Goal: Transaction & Acquisition: Subscribe to service/newsletter

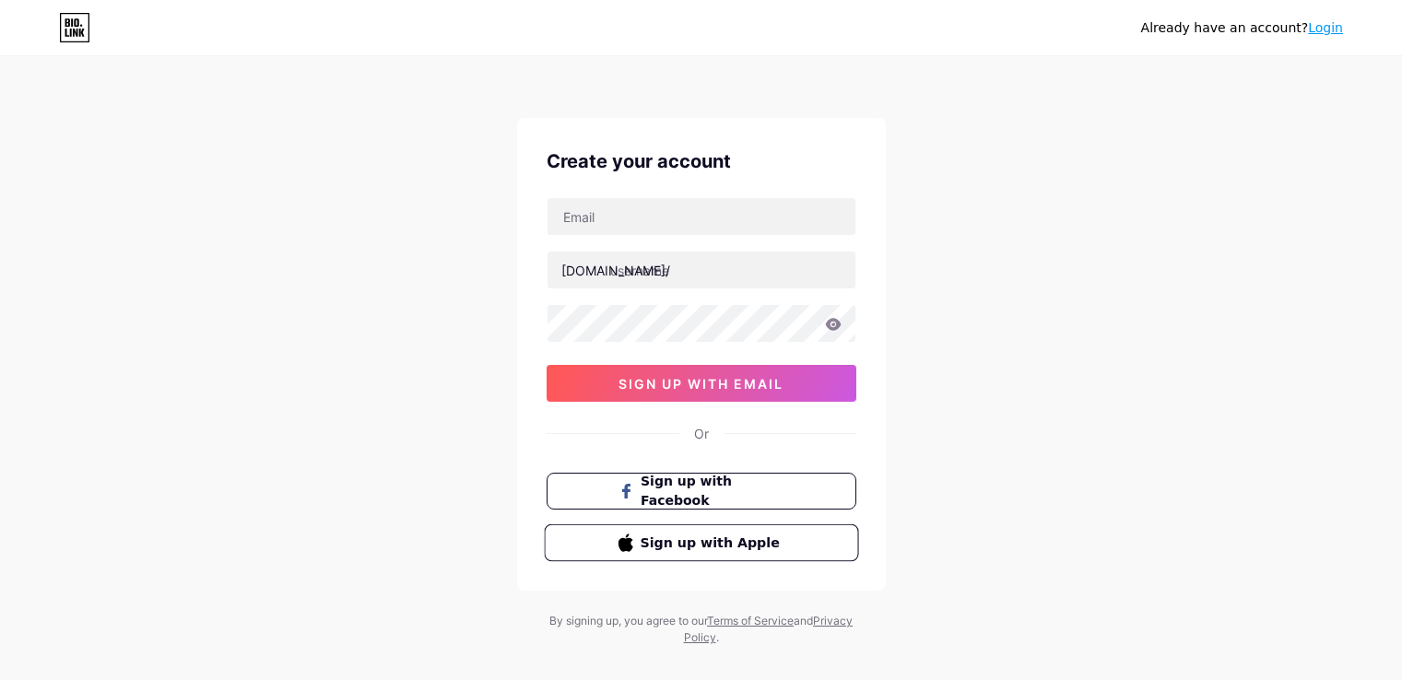
scroll to position [24, 0]
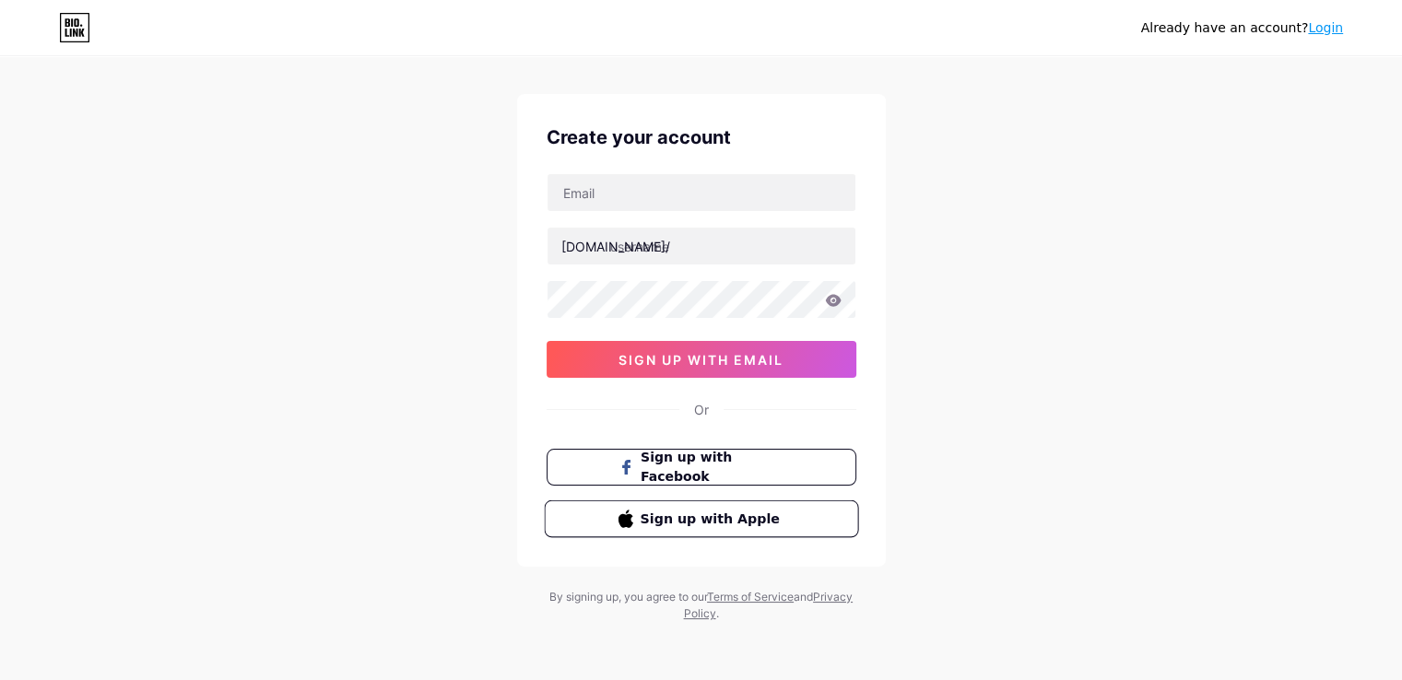
click at [758, 514] on span "Sign up with Apple" at bounding box center [712, 518] width 145 height 19
click at [668, 189] on input "text" at bounding box center [702, 192] width 308 height 37
type input "[EMAIL_ADDRESS][DOMAIN_NAME]"
click at [669, 274] on div "[EMAIL_ADDRESS][DOMAIN_NAME] [DOMAIN_NAME]/ 0cAFcWeA5IAK3kF3EJ5eUU8mVveJPAvUgkL…" at bounding box center [702, 275] width 310 height 205
click at [664, 251] on input "text" at bounding box center [702, 246] width 308 height 37
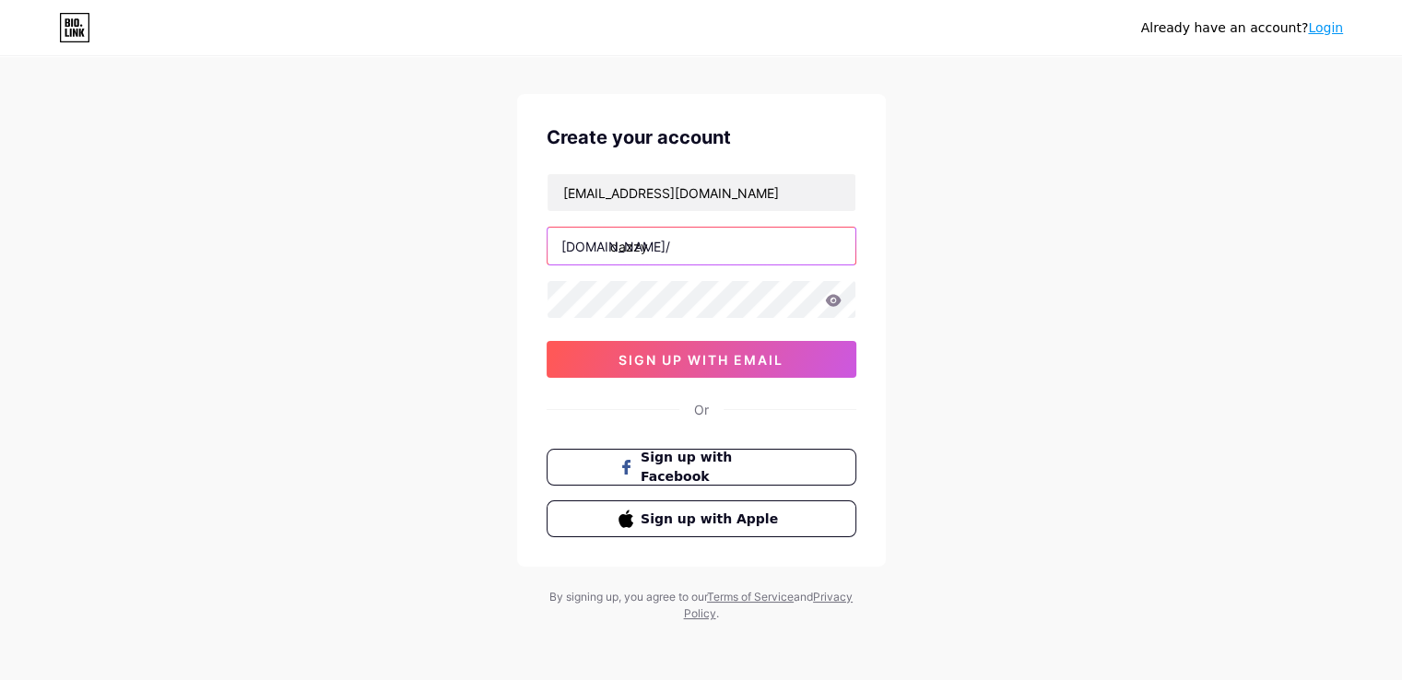
type input "dazzy"
click at [733, 266] on div "[EMAIL_ADDRESS][DOMAIN_NAME] [DOMAIN_NAME]/ dazzy 0cAFcWeA5IAK3kF3EJ5eUU8mVveJP…" at bounding box center [702, 275] width 310 height 205
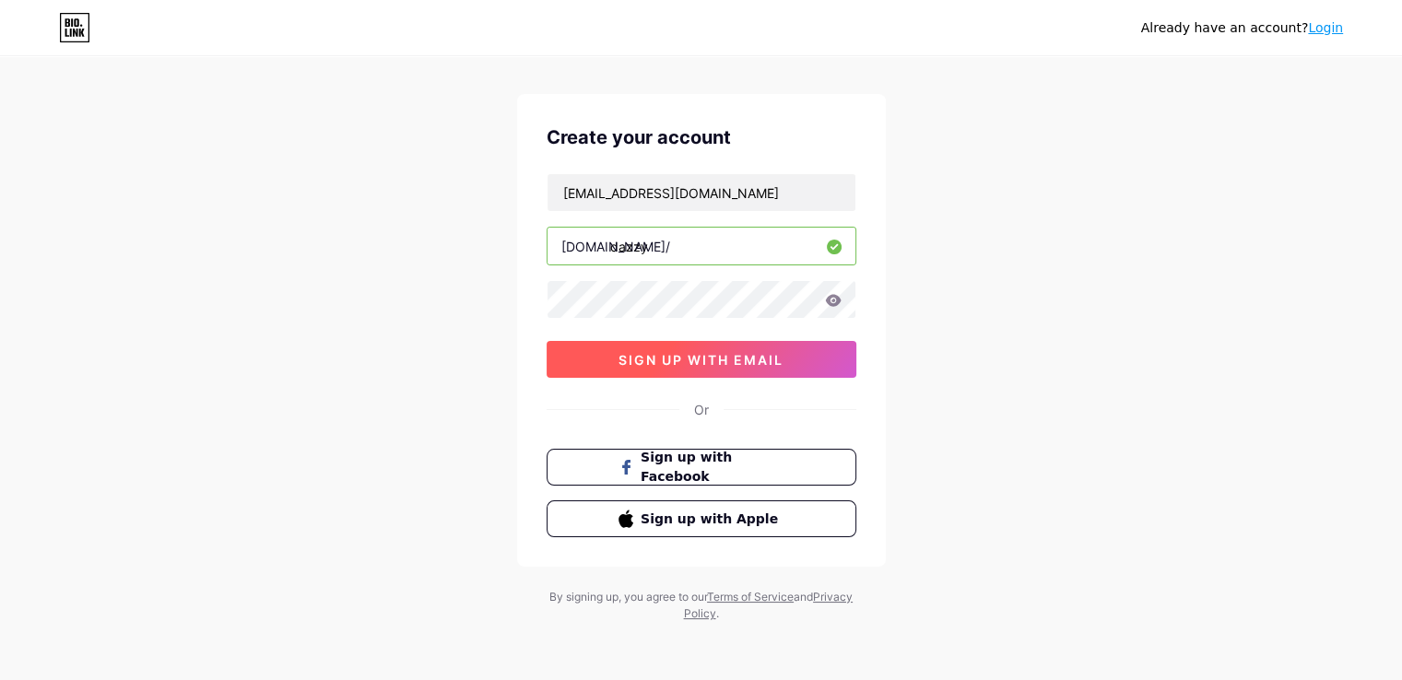
click at [761, 360] on span "sign up with email" at bounding box center [700, 360] width 165 height 16
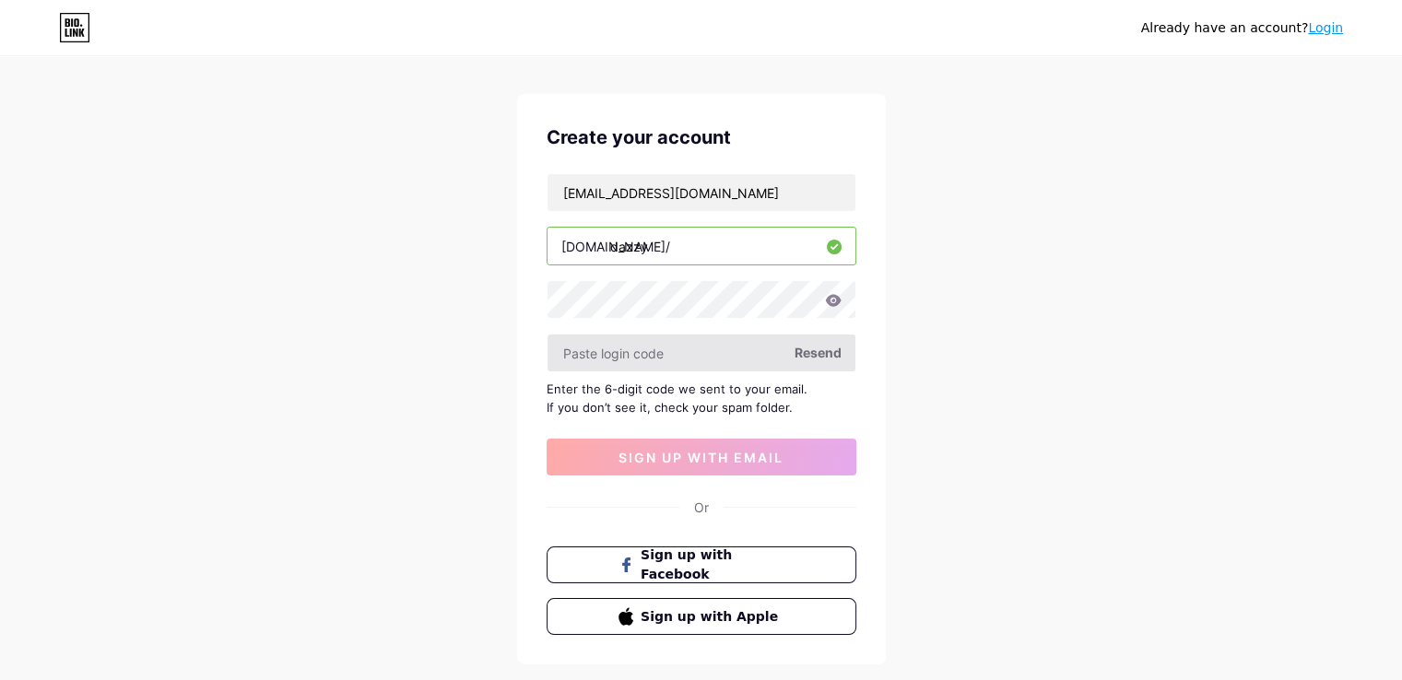
click at [749, 352] on input "text" at bounding box center [702, 353] width 308 height 37
click at [818, 348] on span "Resend" at bounding box center [818, 352] width 47 height 19
click at [630, 348] on input "text" at bounding box center [702, 353] width 308 height 37
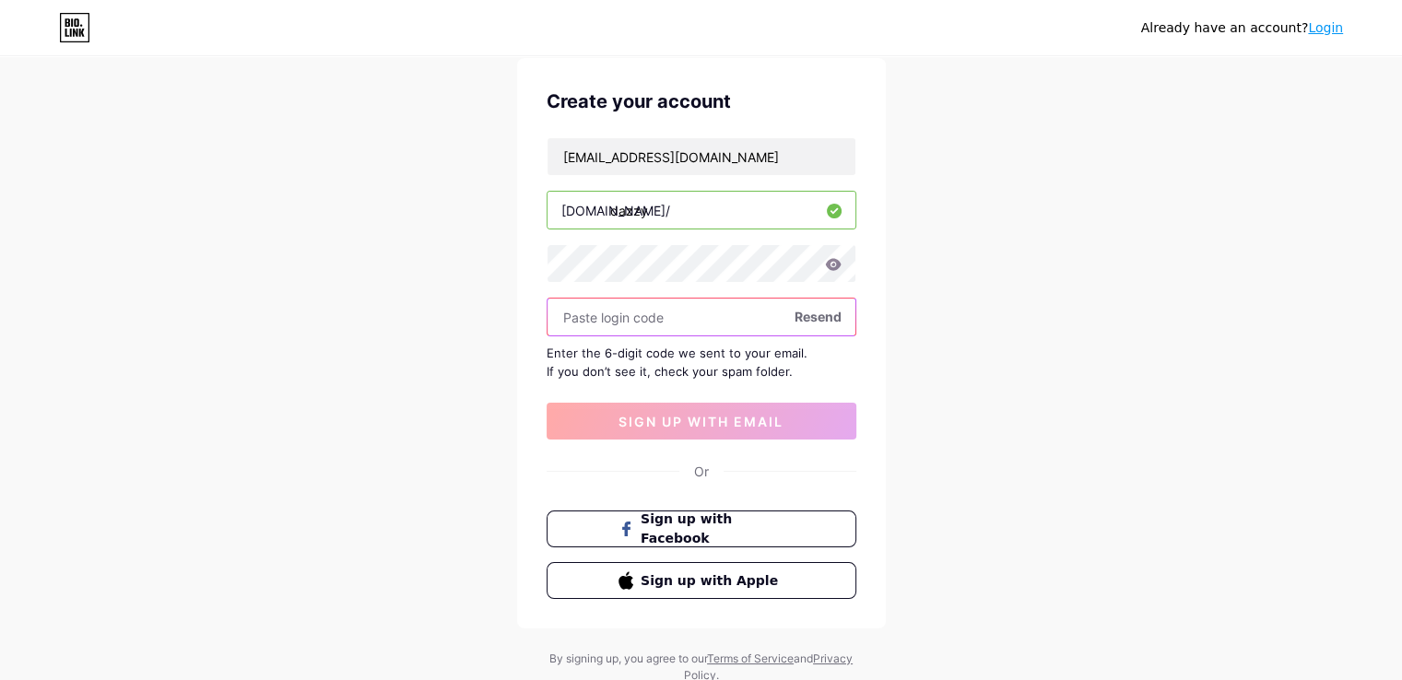
scroll to position [92, 0]
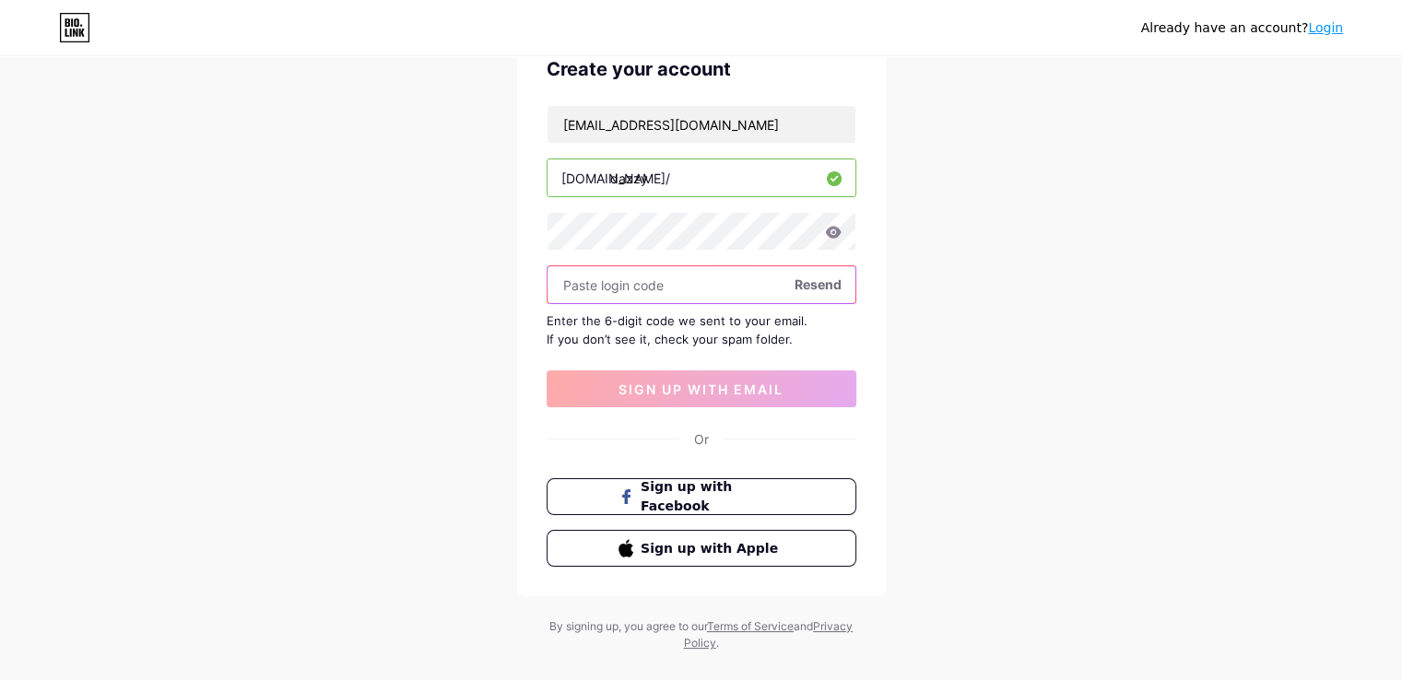
click at [612, 282] on input "text" at bounding box center [702, 284] width 308 height 37
paste input "750888"
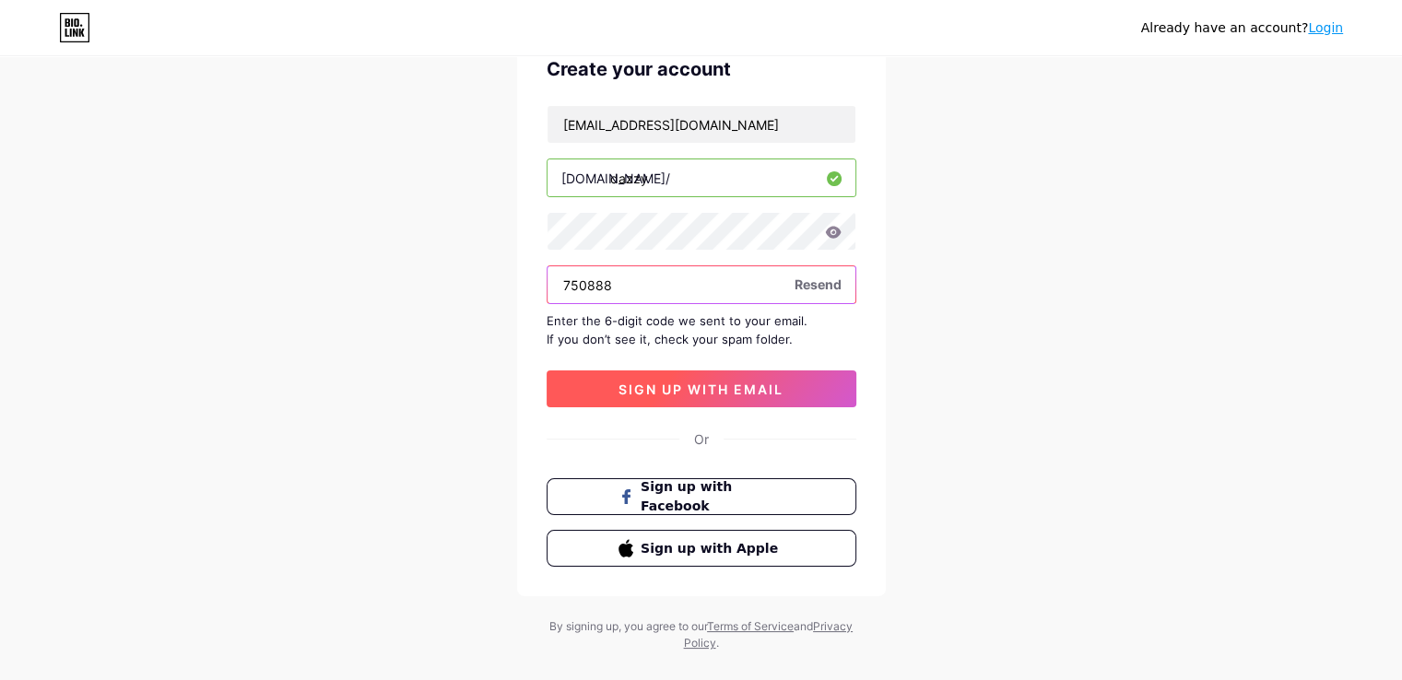
type input "750888"
click at [727, 376] on button "sign up with email" at bounding box center [702, 389] width 310 height 37
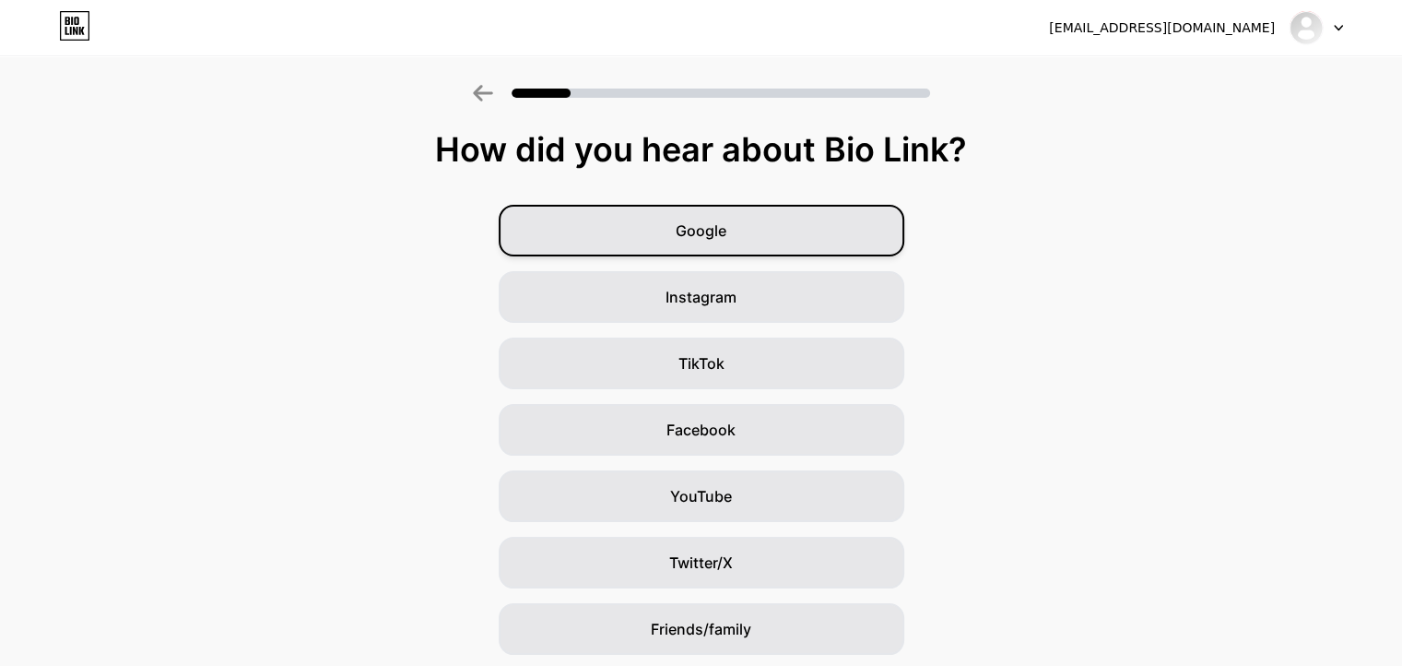
click at [726, 226] on span "Google" at bounding box center [701, 230] width 51 height 22
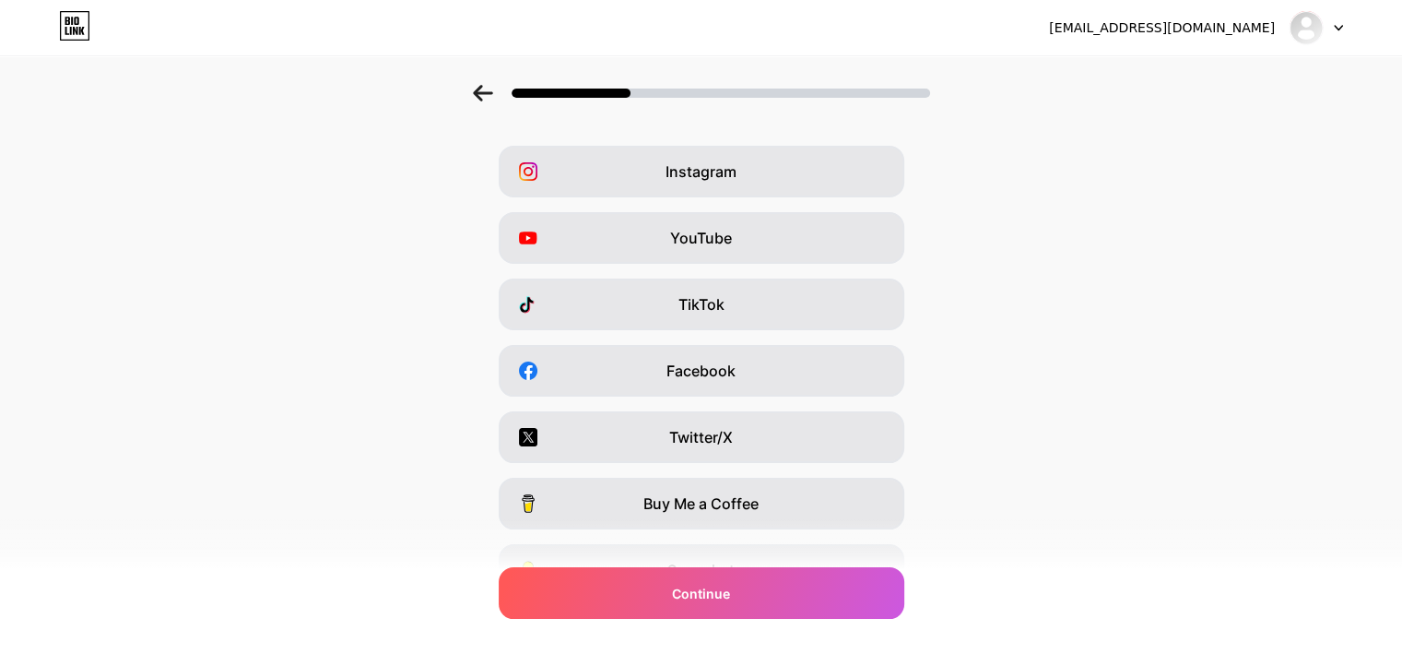
scroll to position [92, 0]
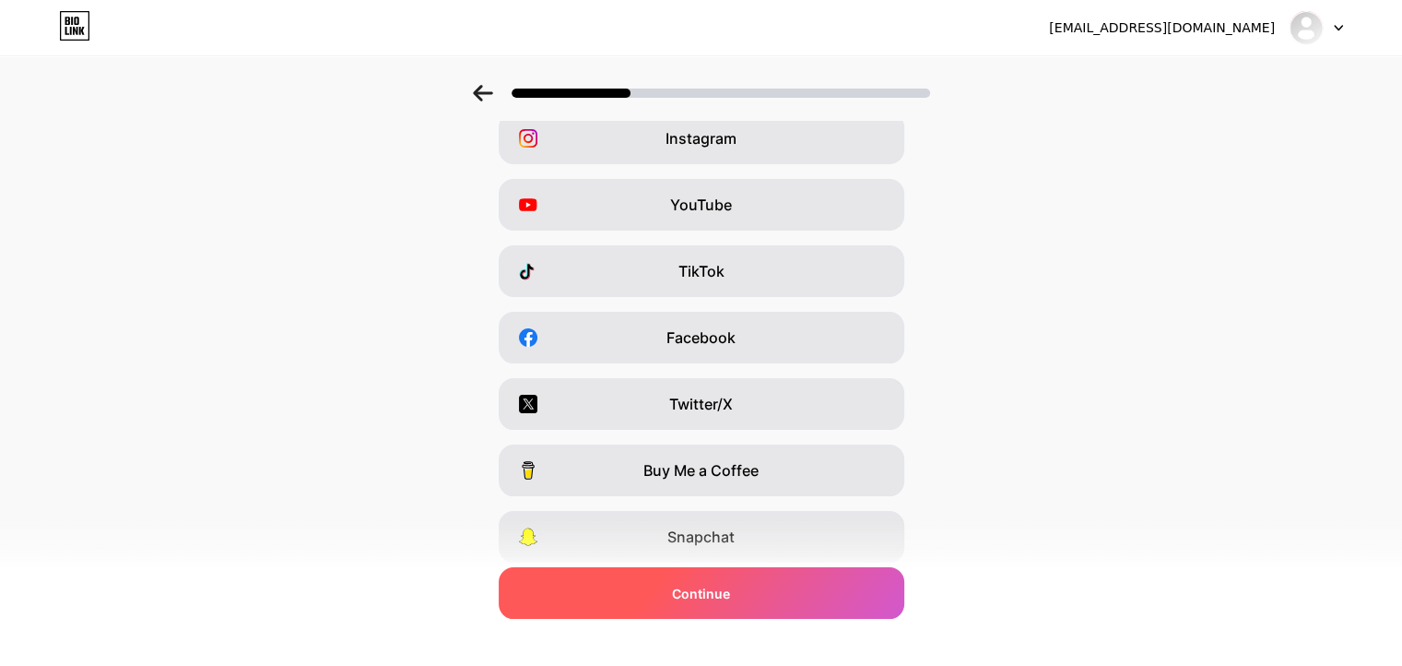
click at [850, 586] on div "Continue" at bounding box center [702, 593] width 406 height 52
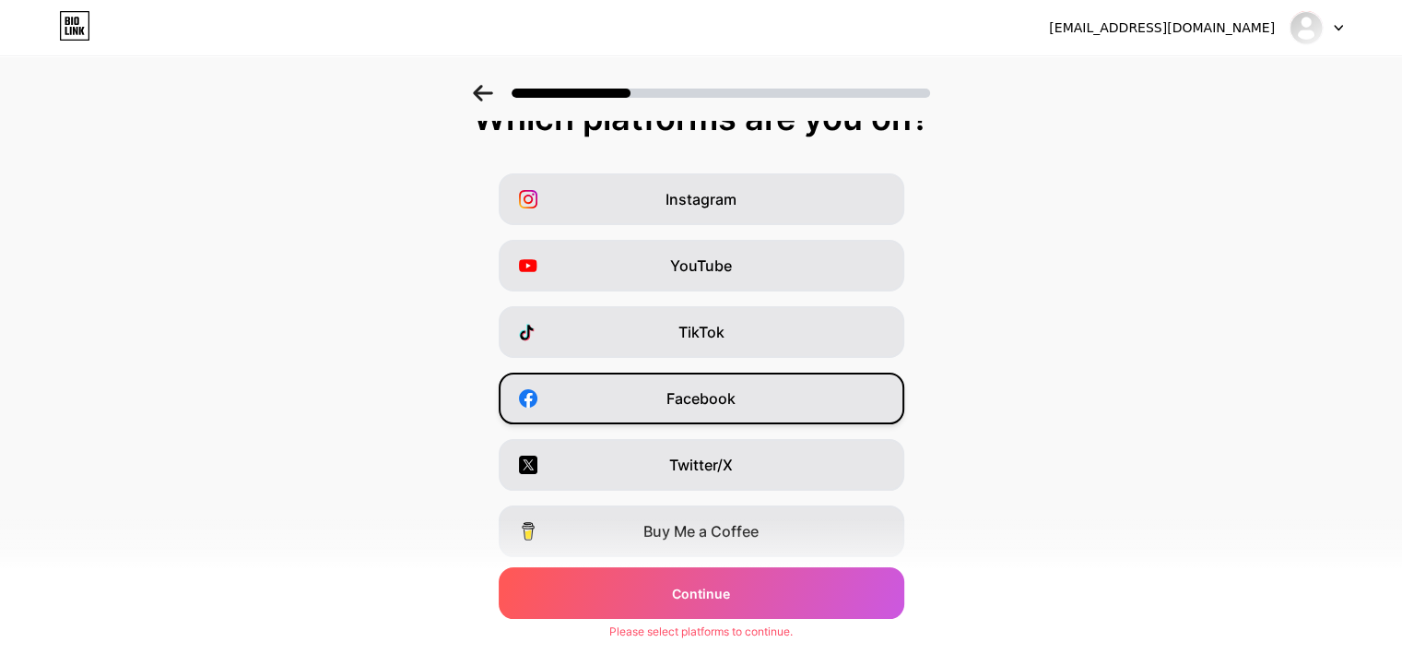
scroll to position [0, 0]
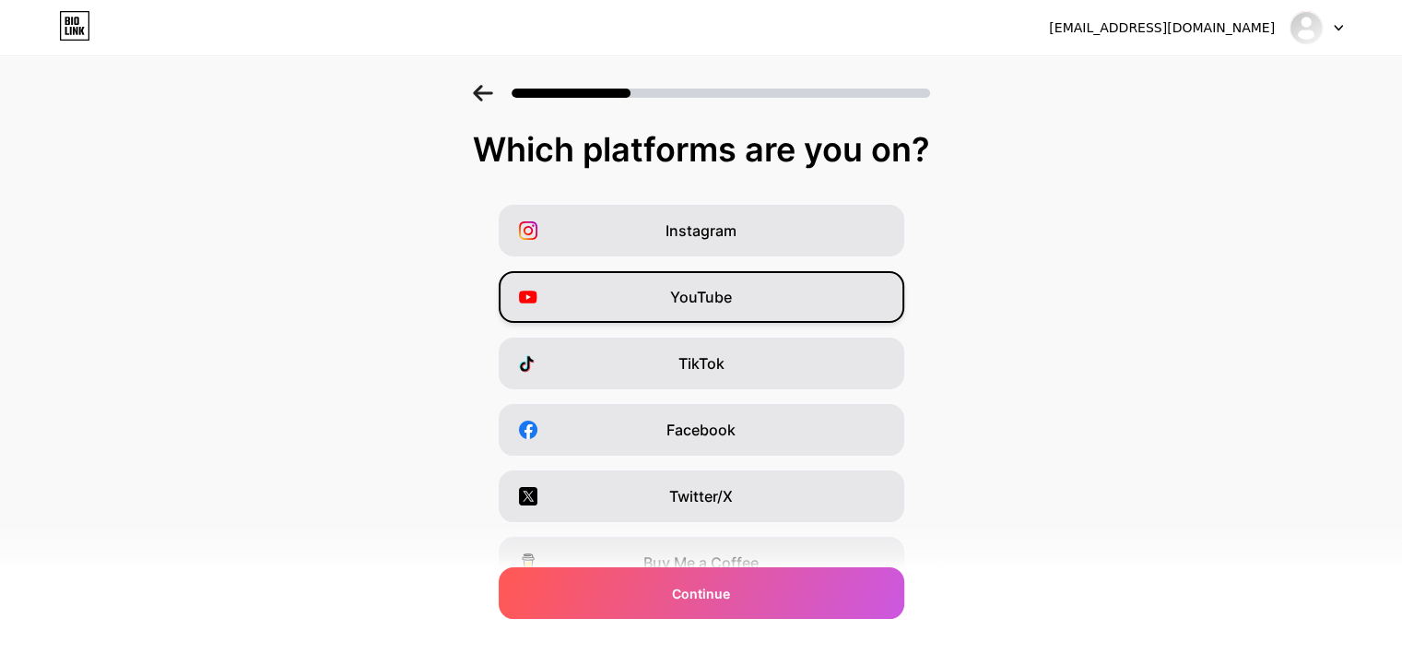
click at [767, 289] on div "YouTube" at bounding box center [702, 297] width 406 height 52
click at [778, 284] on div "YouTube" at bounding box center [702, 297] width 406 height 52
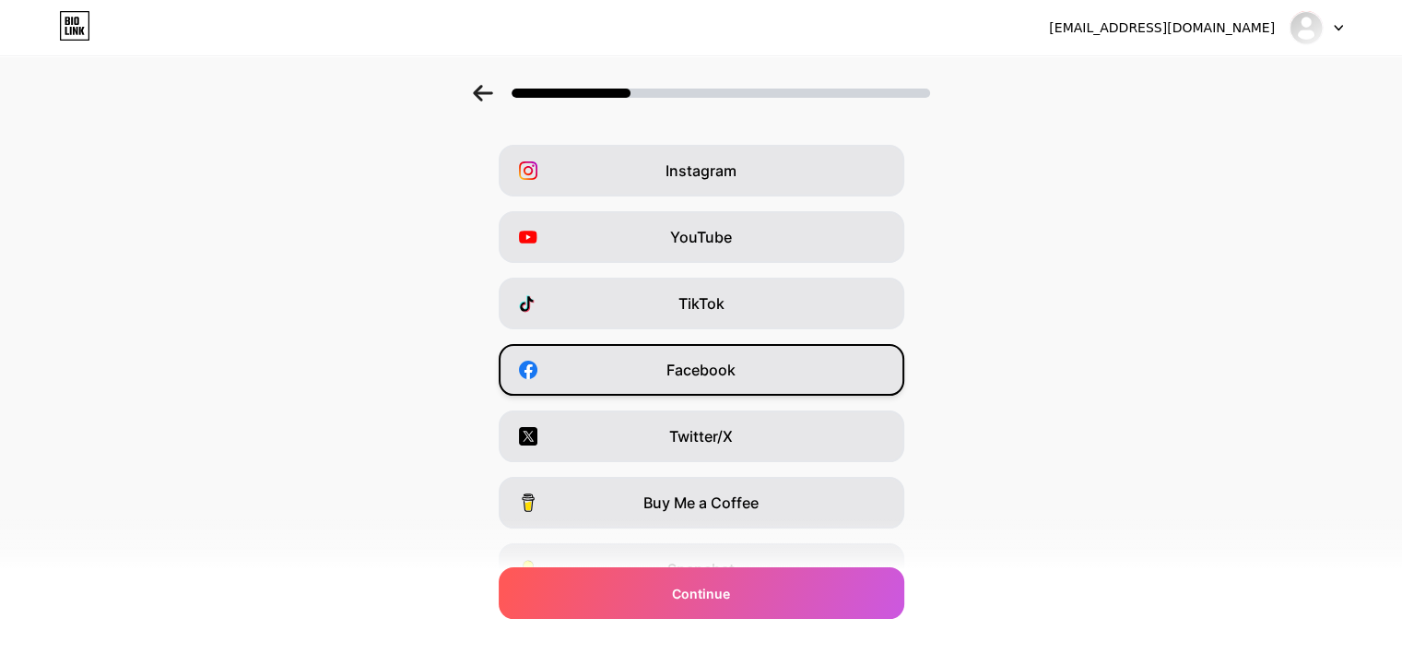
scroll to position [92, 0]
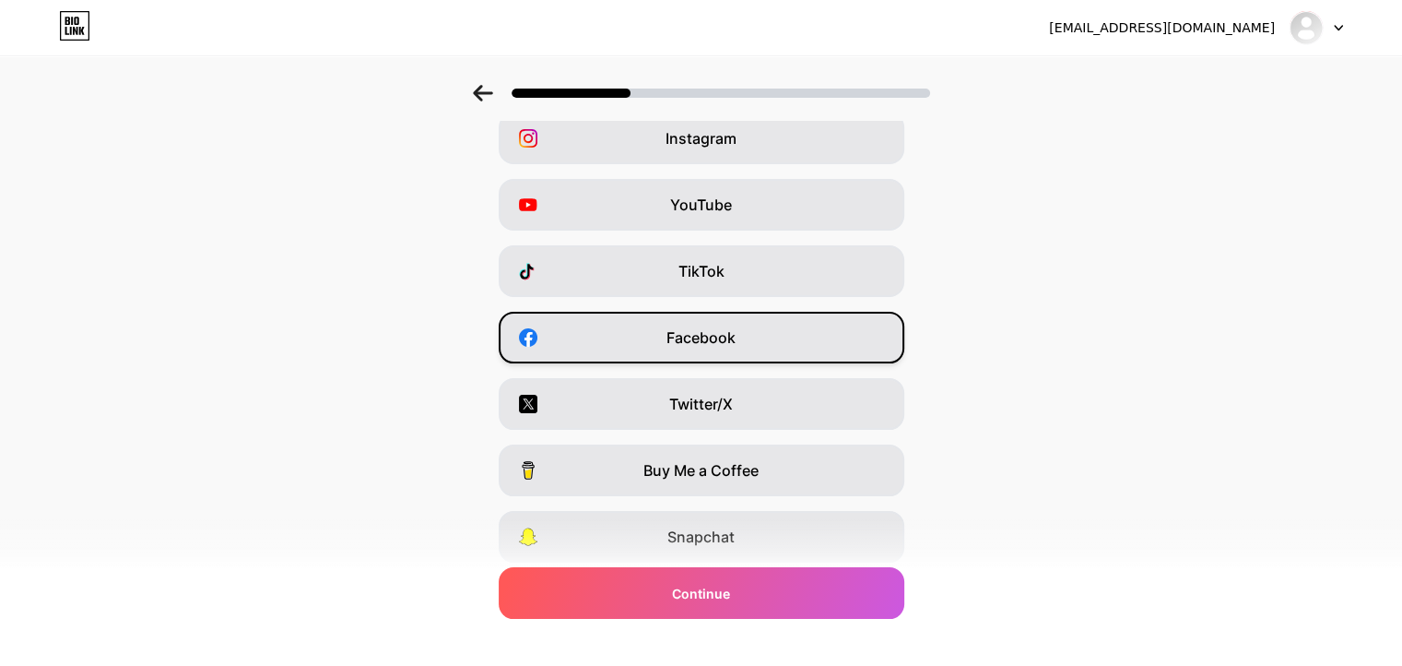
click at [737, 325] on div "Facebook" at bounding box center [702, 338] width 406 height 52
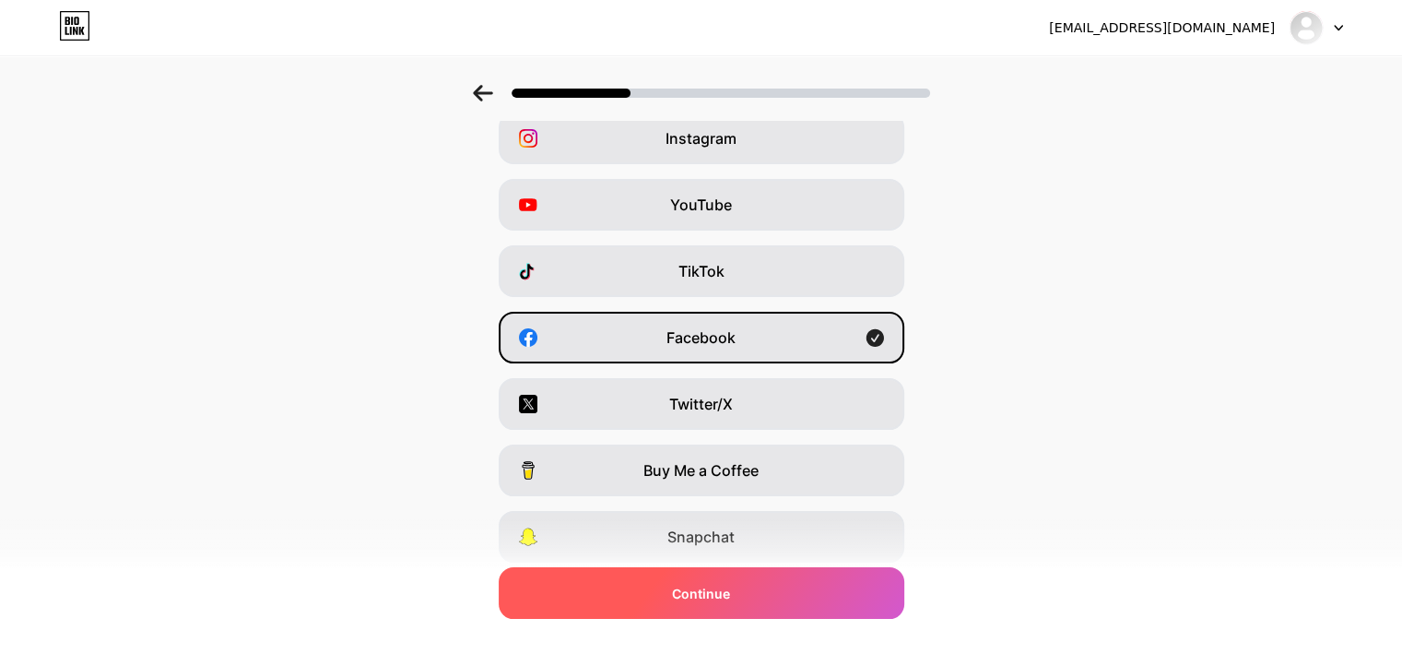
click at [815, 596] on div "Continue" at bounding box center [702, 593] width 406 height 52
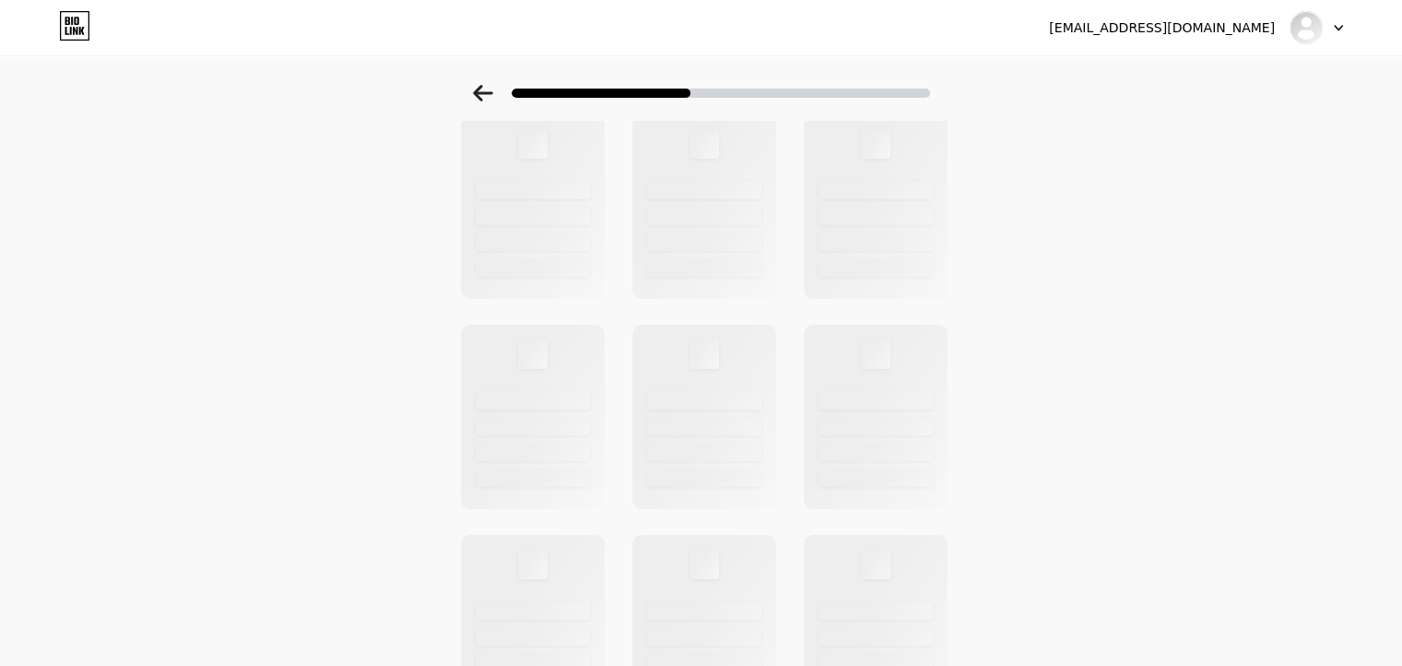
scroll to position [0, 0]
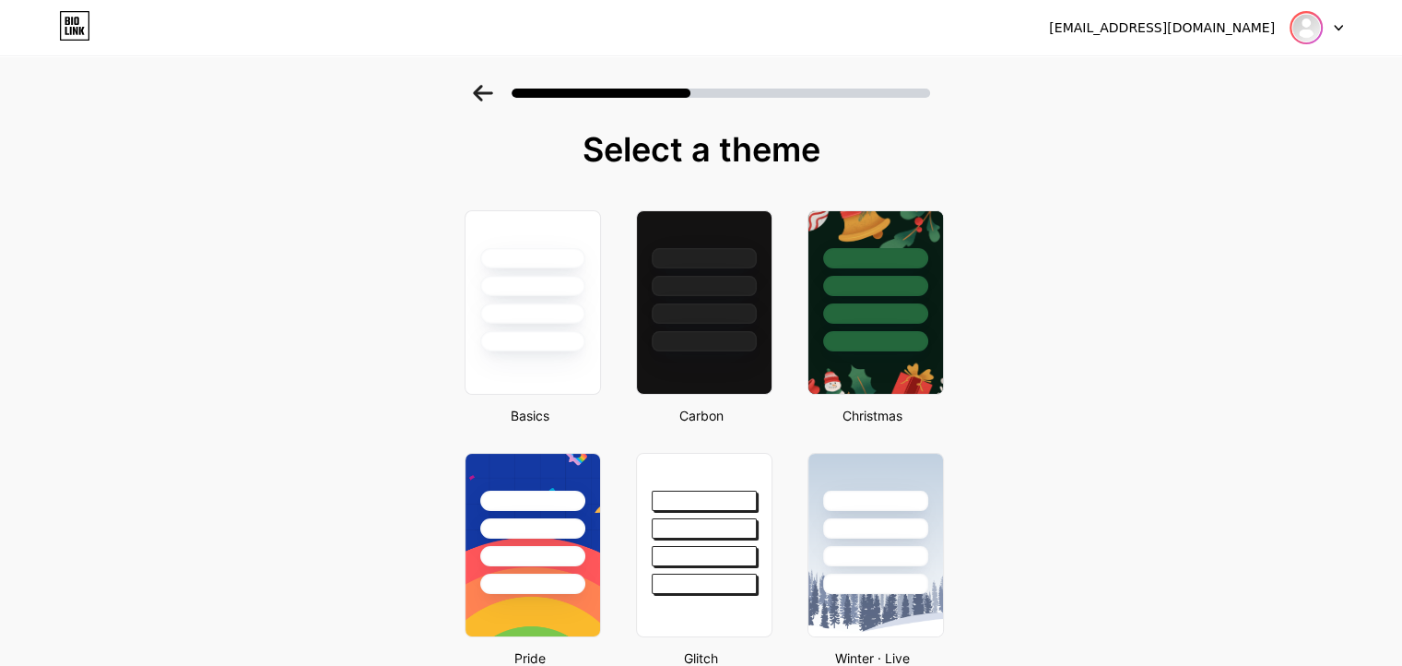
click at [1305, 33] on img at bounding box center [1305, 27] width 29 height 29
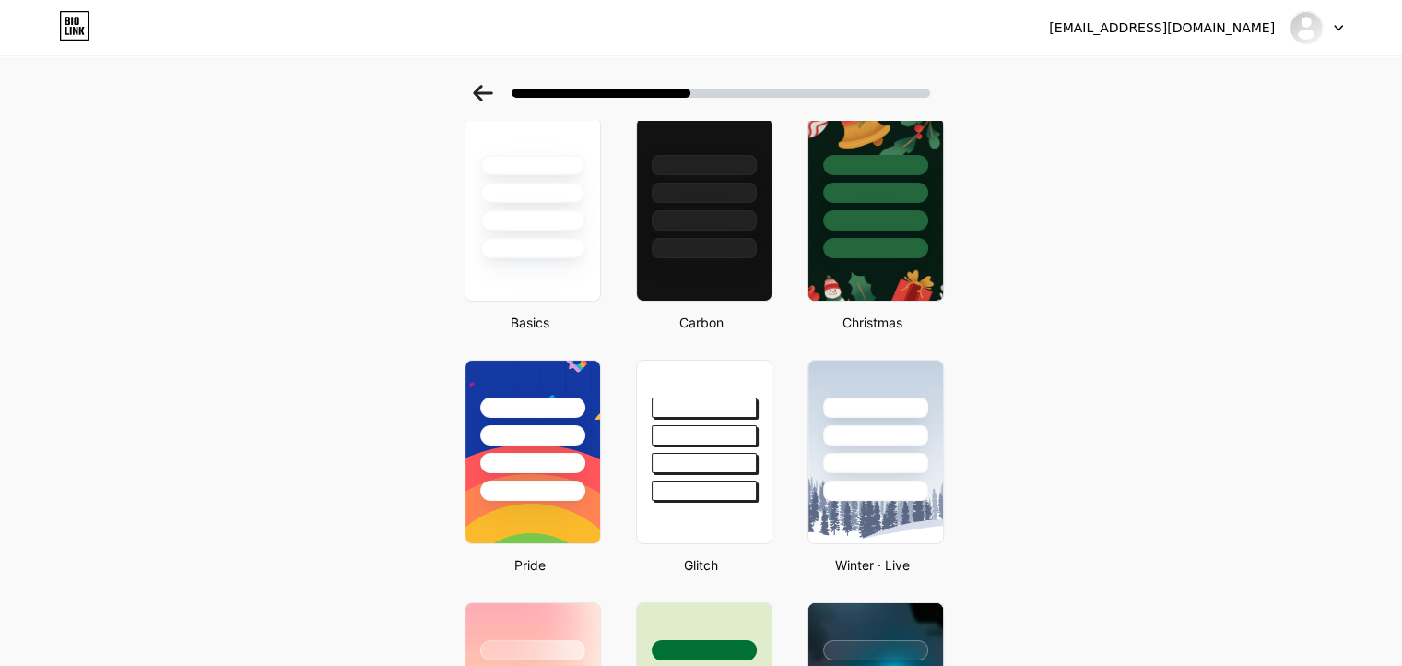
scroll to position [92, 0]
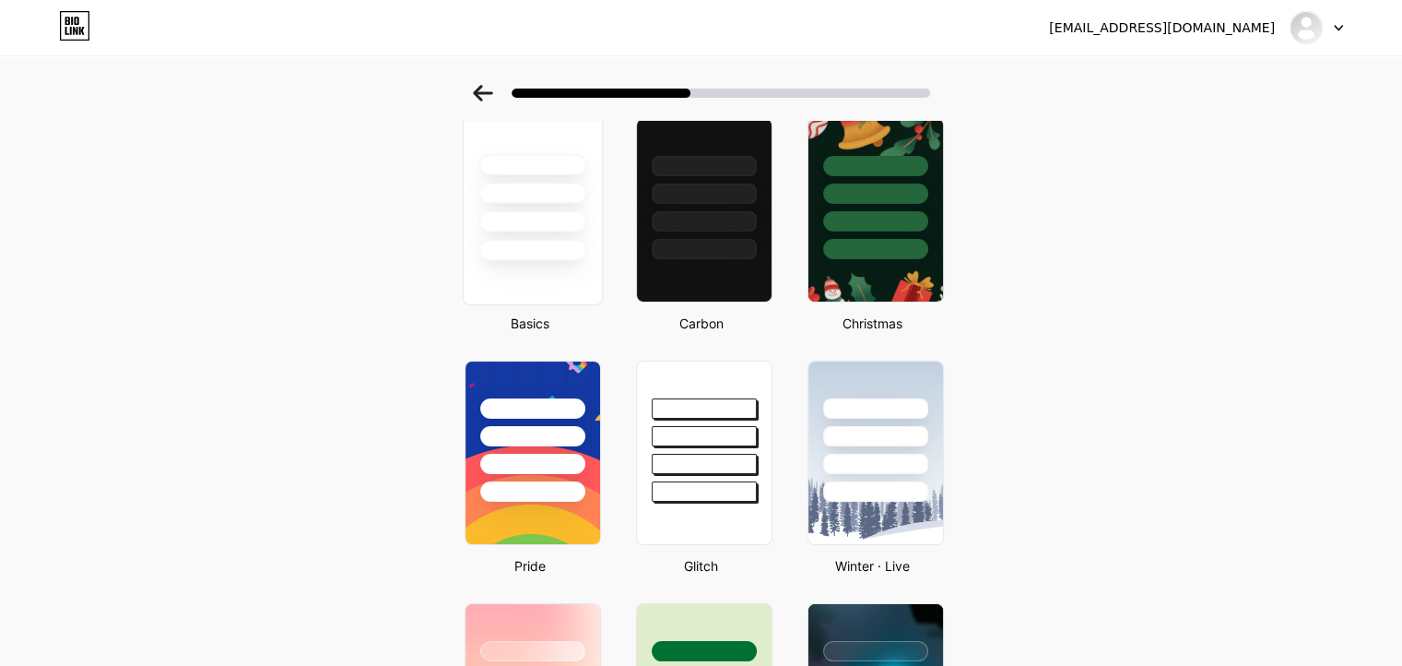
click at [550, 242] on div at bounding box center [532, 250] width 108 height 21
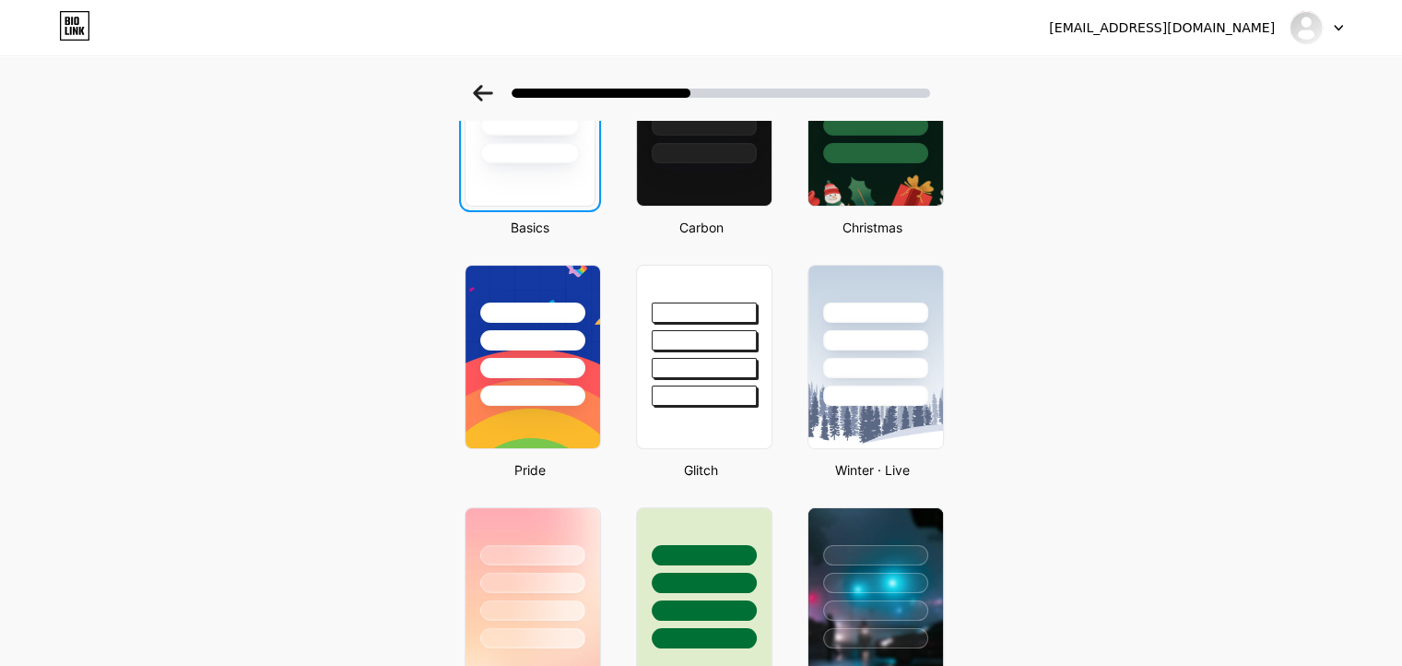
scroll to position [0, 0]
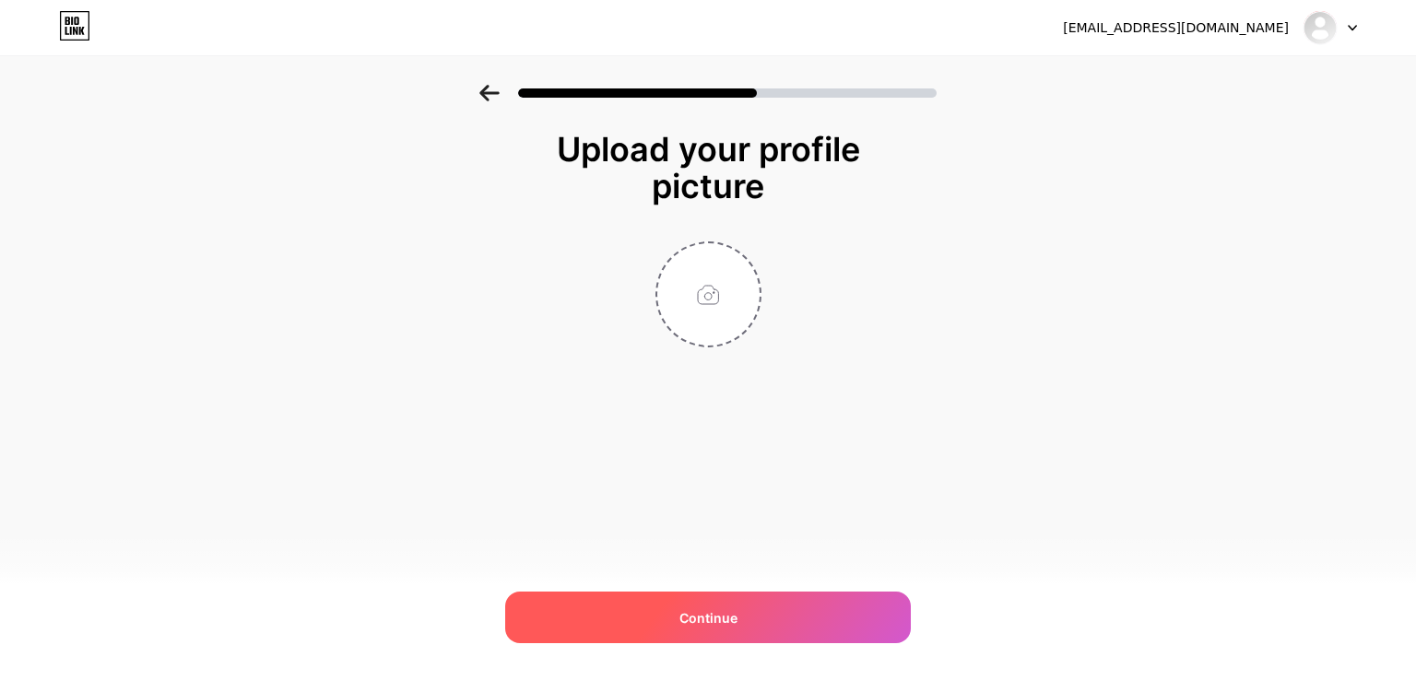
click at [738, 624] on div "Continue" at bounding box center [708, 618] width 406 height 52
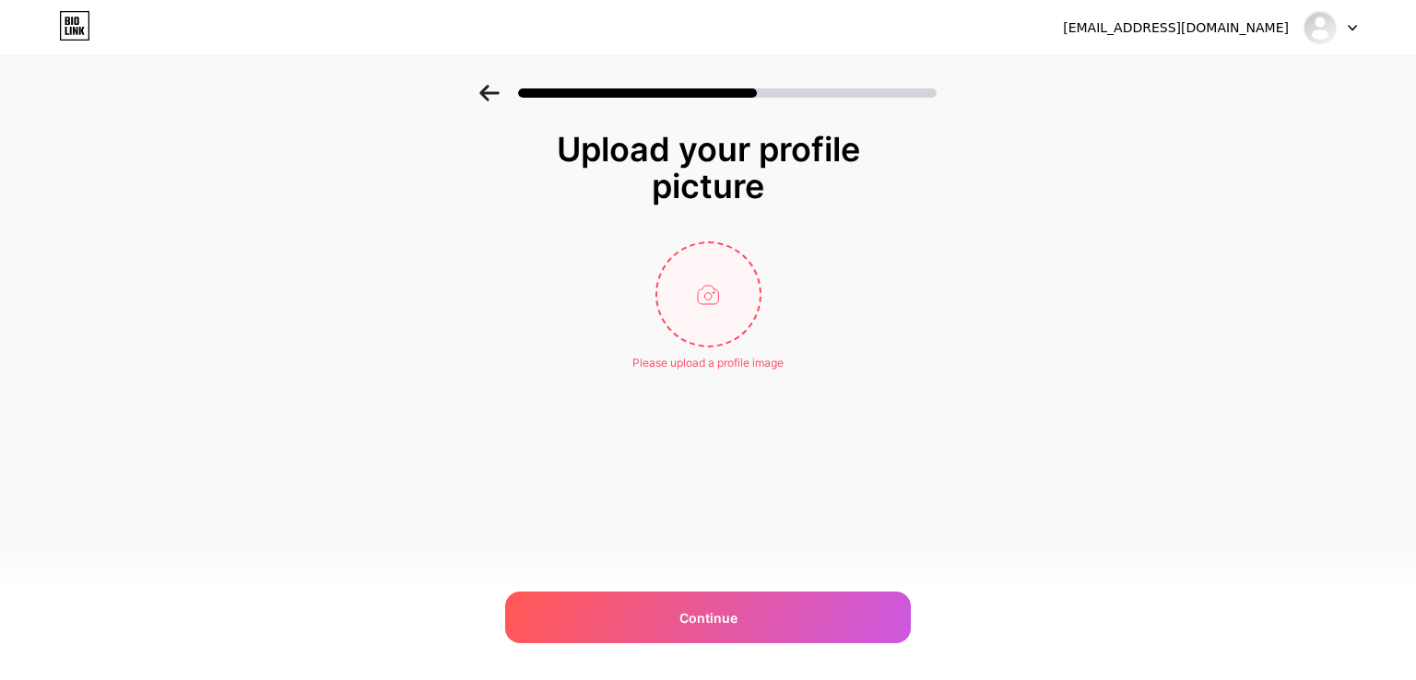
click at [712, 300] on input "file" at bounding box center [708, 294] width 102 height 102
click at [712, 307] on input "file" at bounding box center [708, 294] width 102 height 102
type input "C:\fakepath\lufthansa plane.webp"
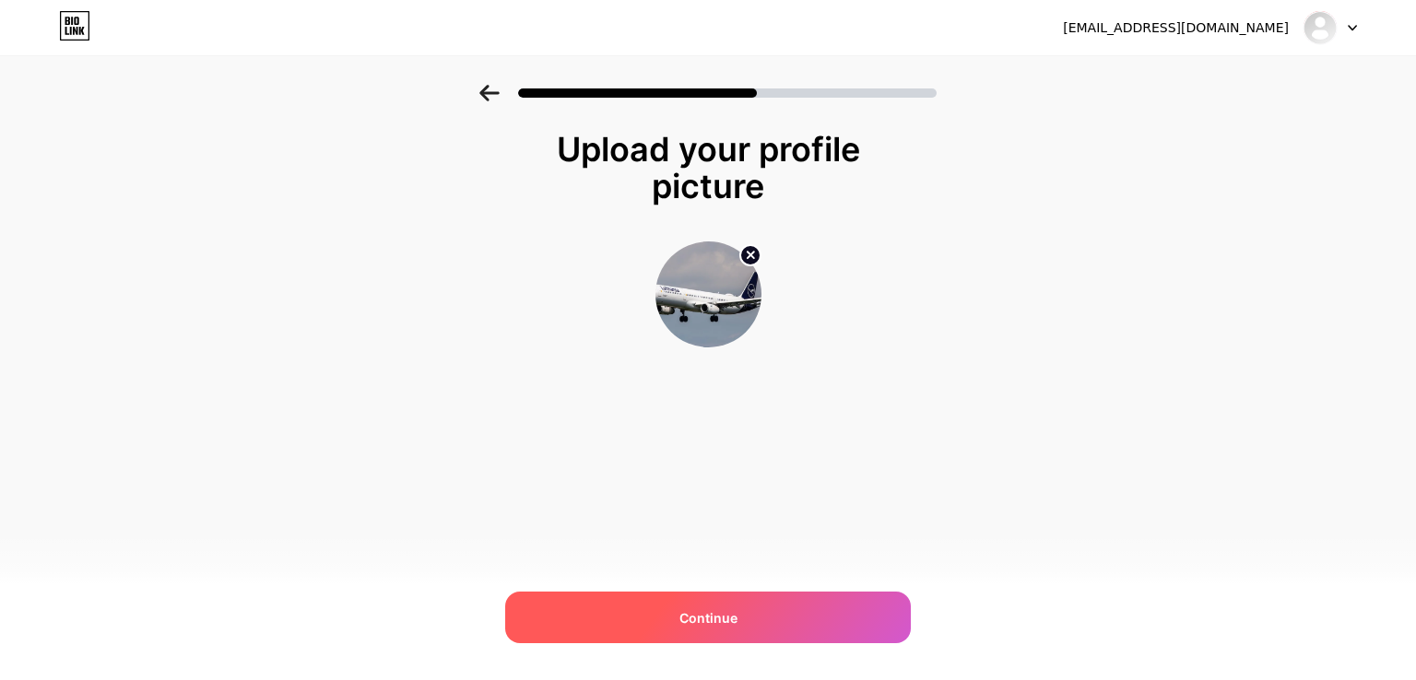
click at [741, 619] on div "Continue" at bounding box center [708, 618] width 406 height 52
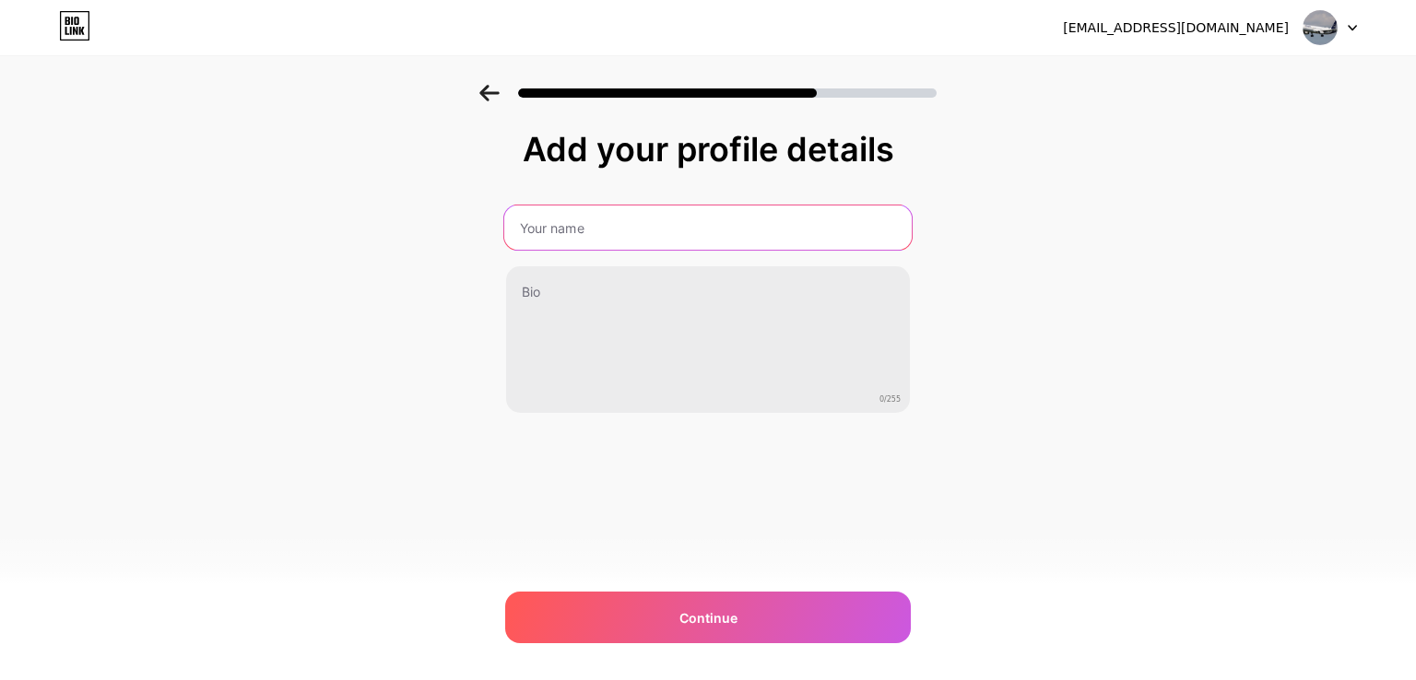
click at [594, 215] on input "text" at bounding box center [707, 228] width 407 height 44
type input "[PERSON_NAME]"
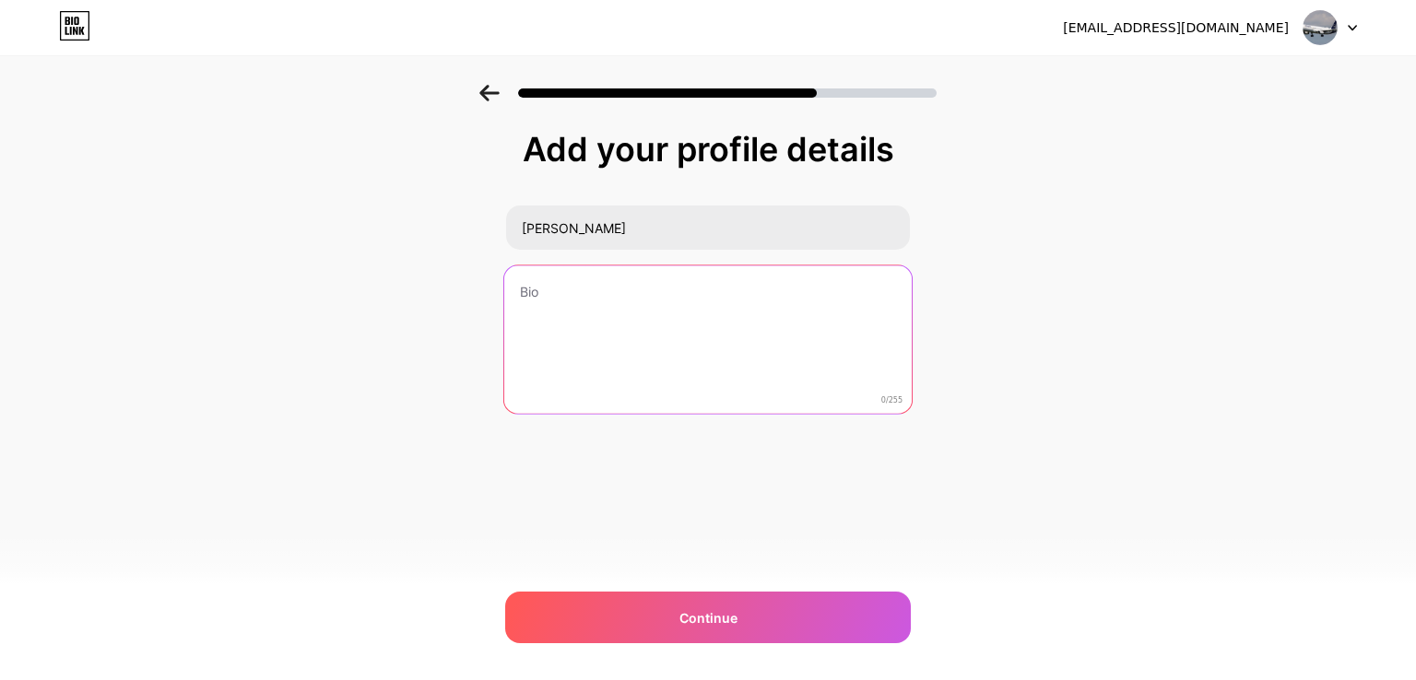
click at [618, 311] on textarea at bounding box center [707, 340] width 407 height 150
paste textarea "Flying soon? Know the Lufthansa Airlines baggage policy to avoid last-minute st…"
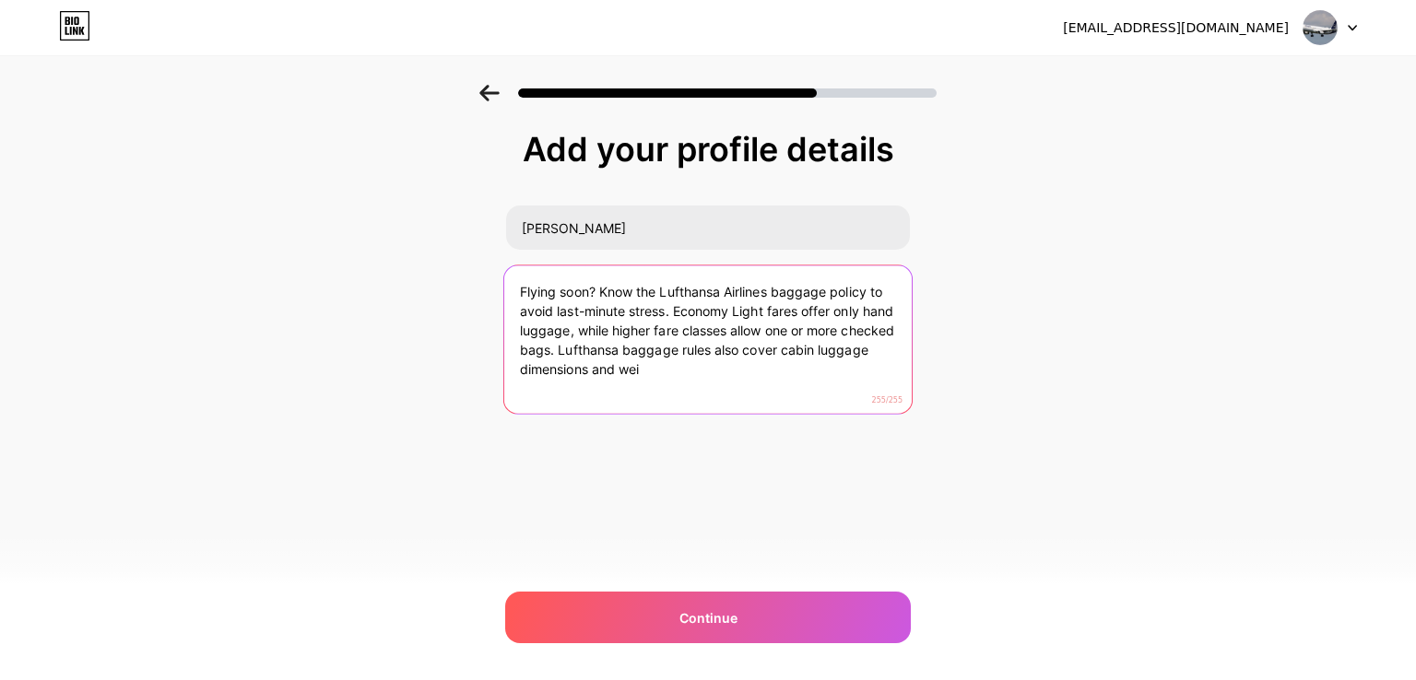
drag, startPoint x: 614, startPoint y: 349, endPoint x: 730, endPoint y: 382, distance: 120.5
click at [730, 382] on textarea "Flying soon? Know the Lufthansa Airlines baggage policy to avoid last-minute st…" at bounding box center [707, 340] width 407 height 150
type textarea "Flying soon? Know the Lufthansa Airlines baggage policy to avoid last-minute st…"
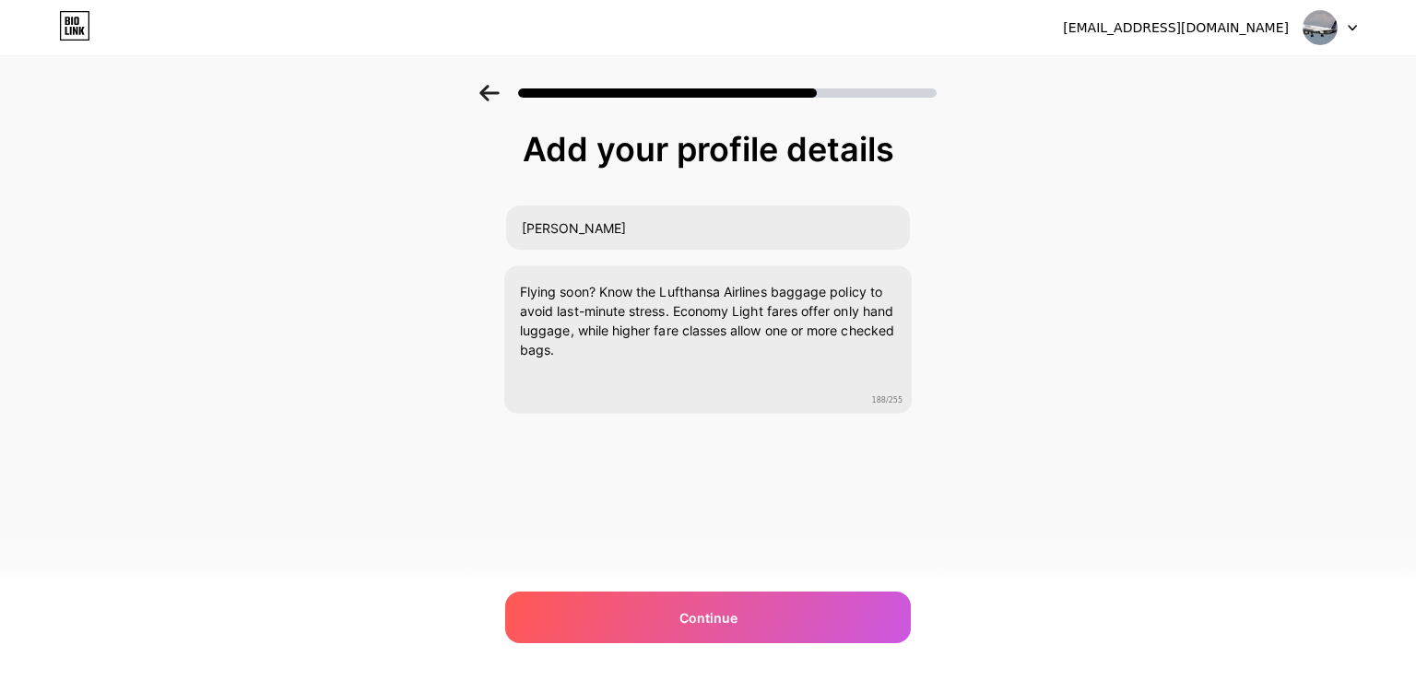
click at [763, 646] on div "[EMAIL_ADDRESS][DOMAIN_NAME] Logout Link Copied Add your profile details [PERSO…" at bounding box center [708, 340] width 1416 height 680
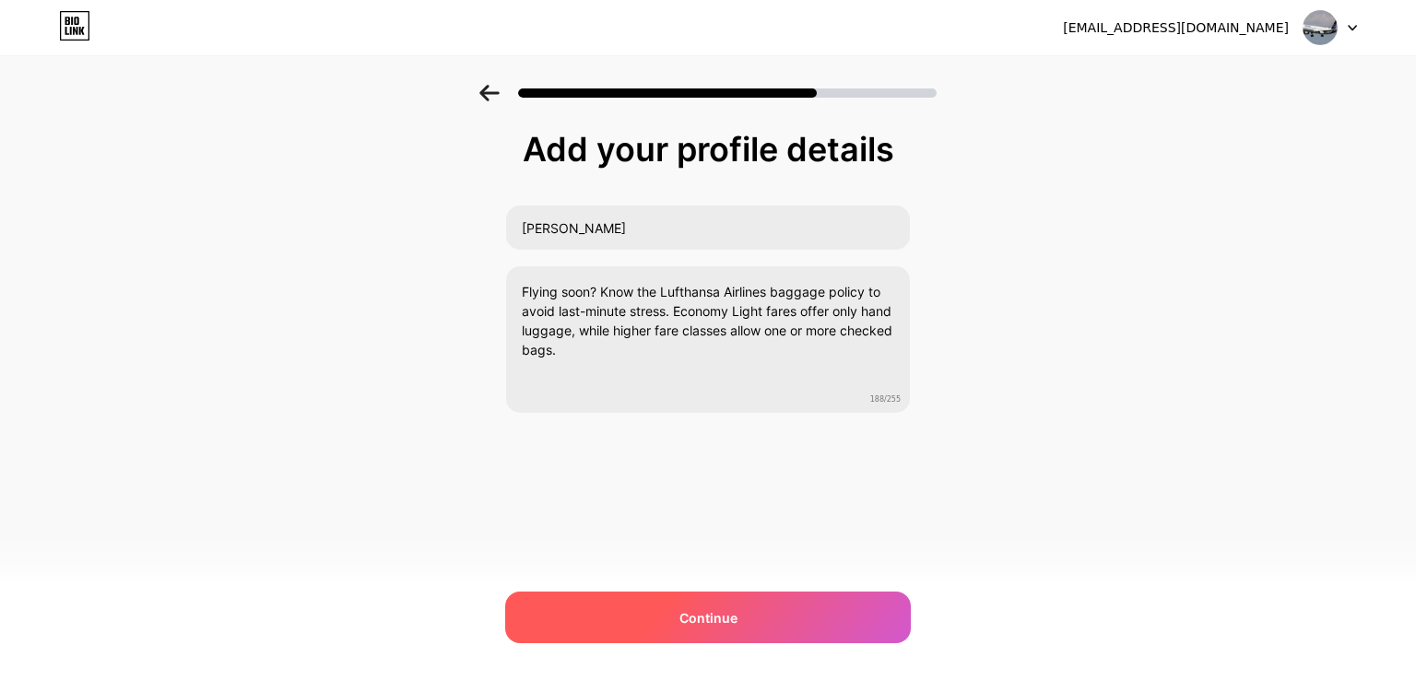
click at [765, 620] on div "Continue" at bounding box center [708, 618] width 406 height 52
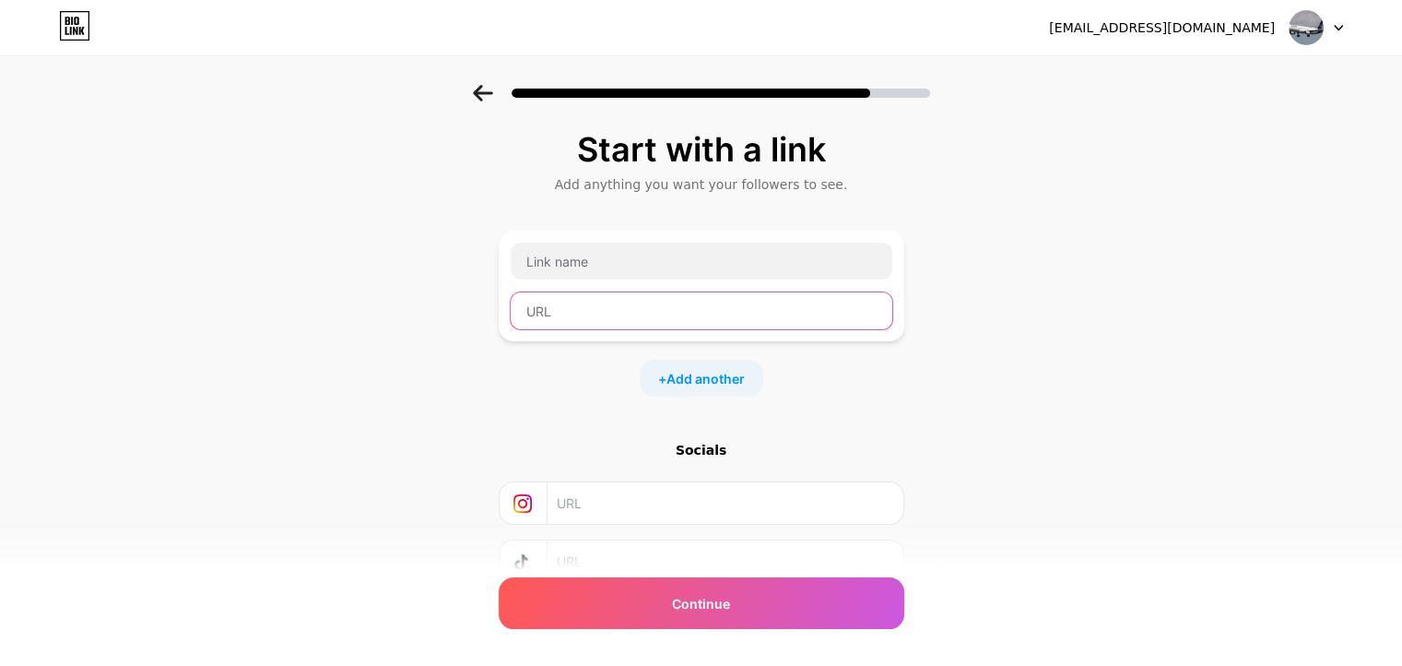
click at [618, 294] on input "text" at bounding box center [702, 310] width 382 height 37
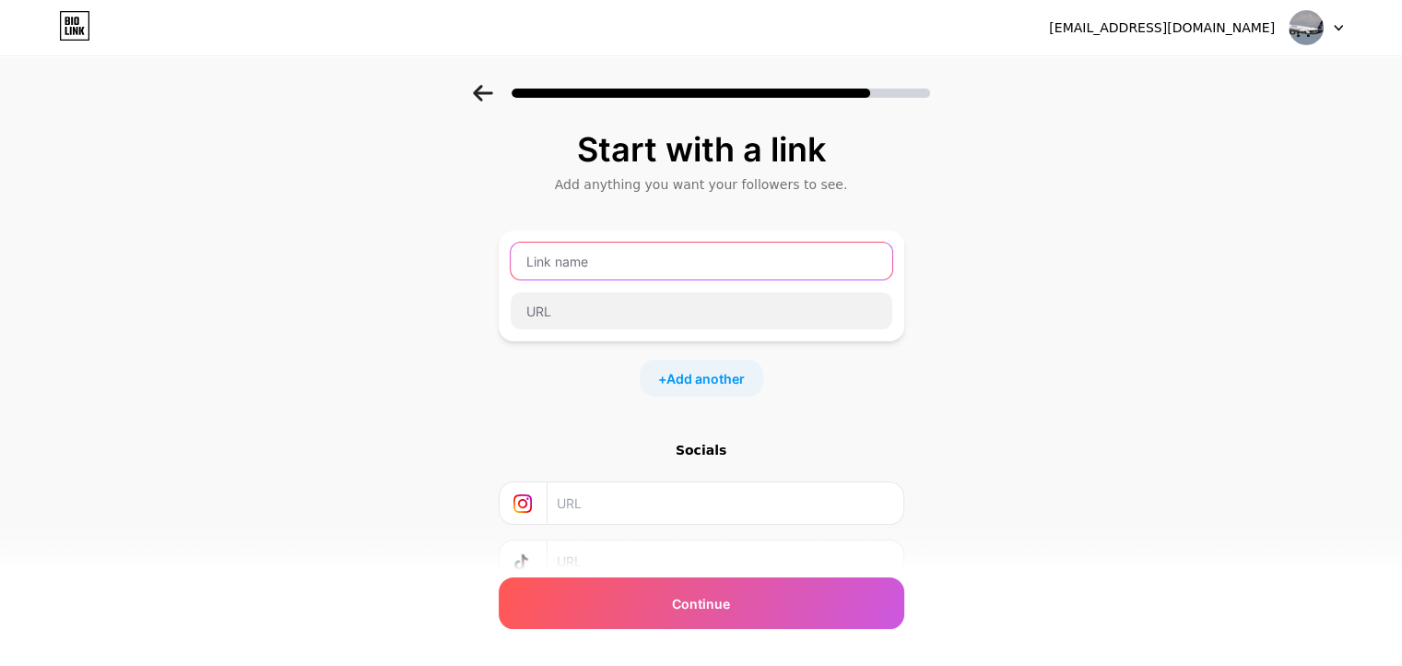
click at [608, 273] on input "text" at bounding box center [702, 260] width 382 height 37
paste input "Flying soon? Know the Lufthansa Airlines baggage policy to avoid last-minute st…"
type input "Flying soon? Know the Lufthansa Airlines baggage policy to avoid last-minute st…"
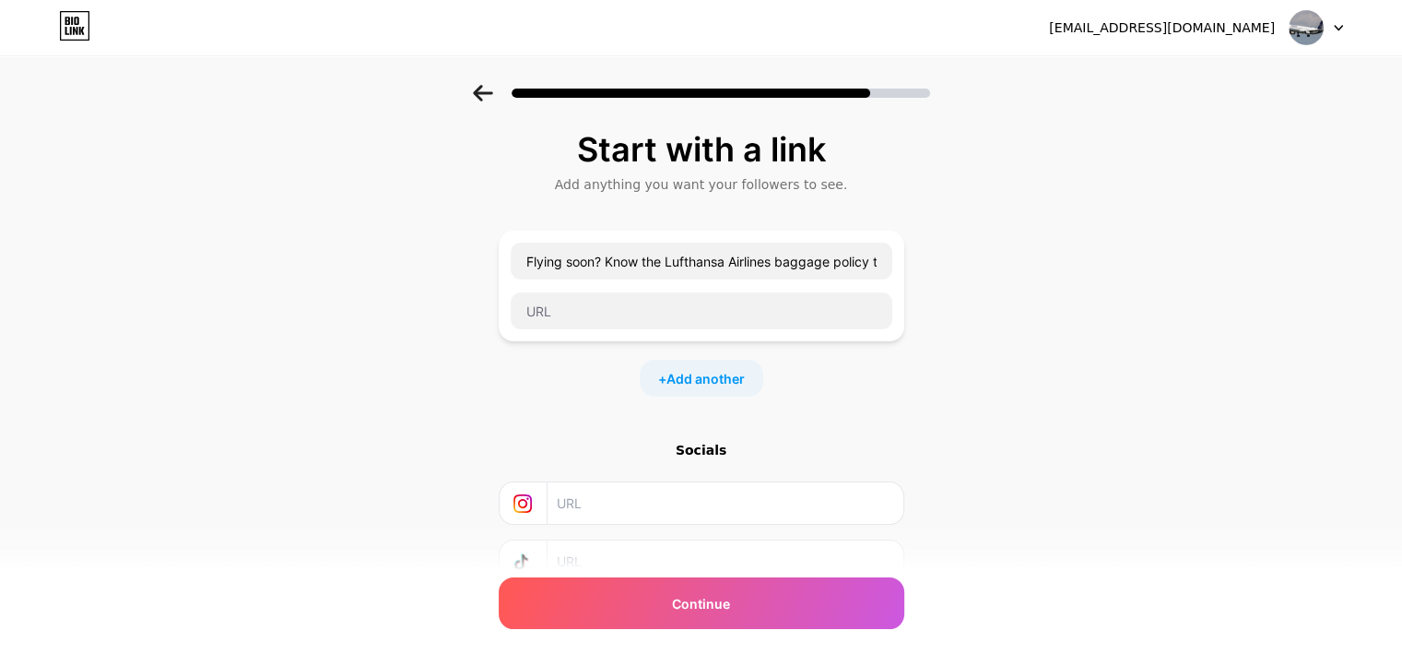
click at [634, 279] on div "Flying soon? Know the Lufthansa Airlines baggage policy to avoid last-minute st…" at bounding box center [701, 261] width 383 height 39
click at [637, 274] on input "Flying soon? Know the Lufthansa Airlines baggage policy to avoid last-minute st…" at bounding box center [702, 260] width 382 height 37
paste input "Lufthansa Airlines Baggage Policy + [PHONE_NUMBER]"
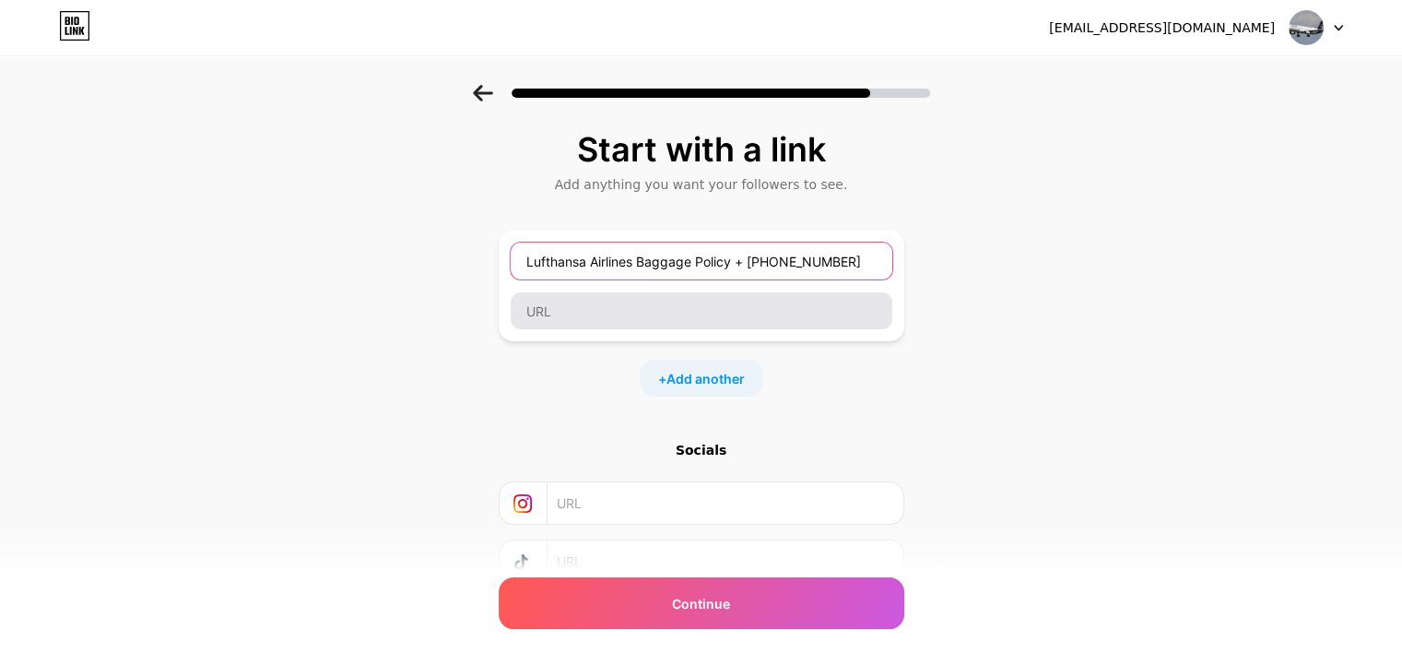
type input "Lufthansa Airlines Baggage Policy + [PHONE_NUMBER]"
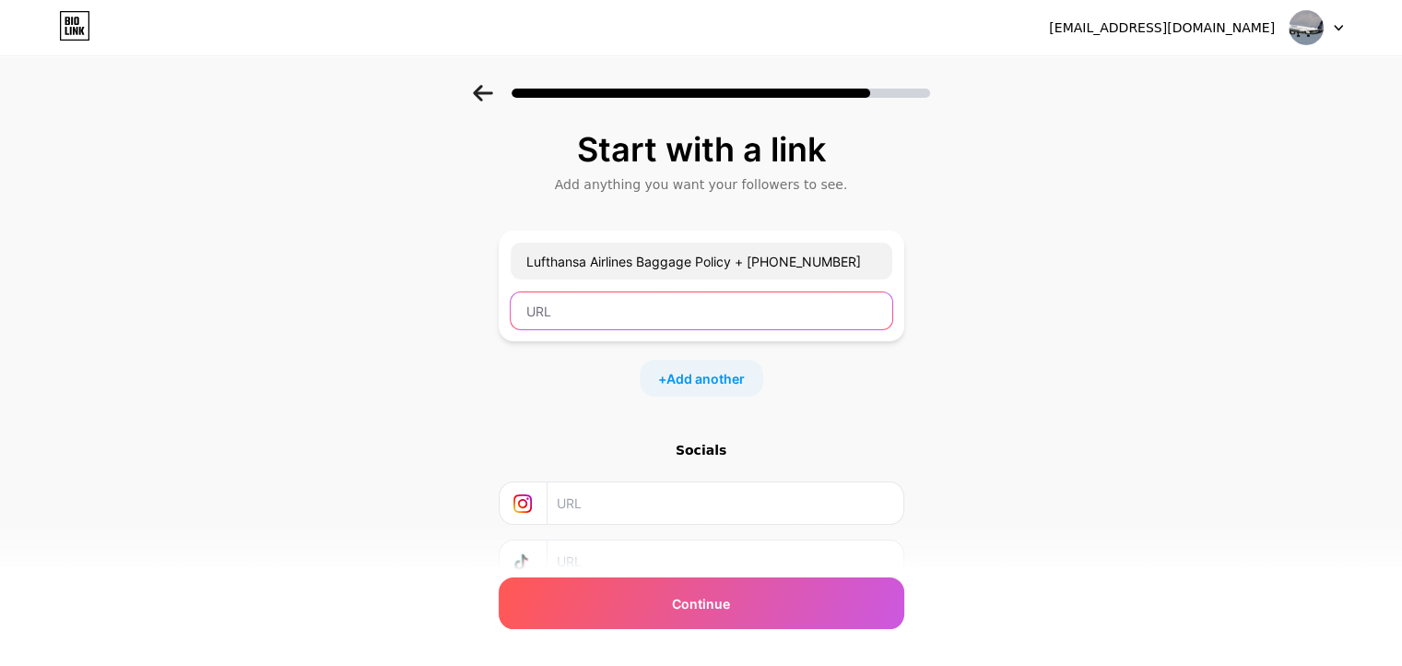
click at [635, 314] on input "text" at bounding box center [702, 310] width 382 height 37
paste input "[URL][DOMAIN_NAME]"
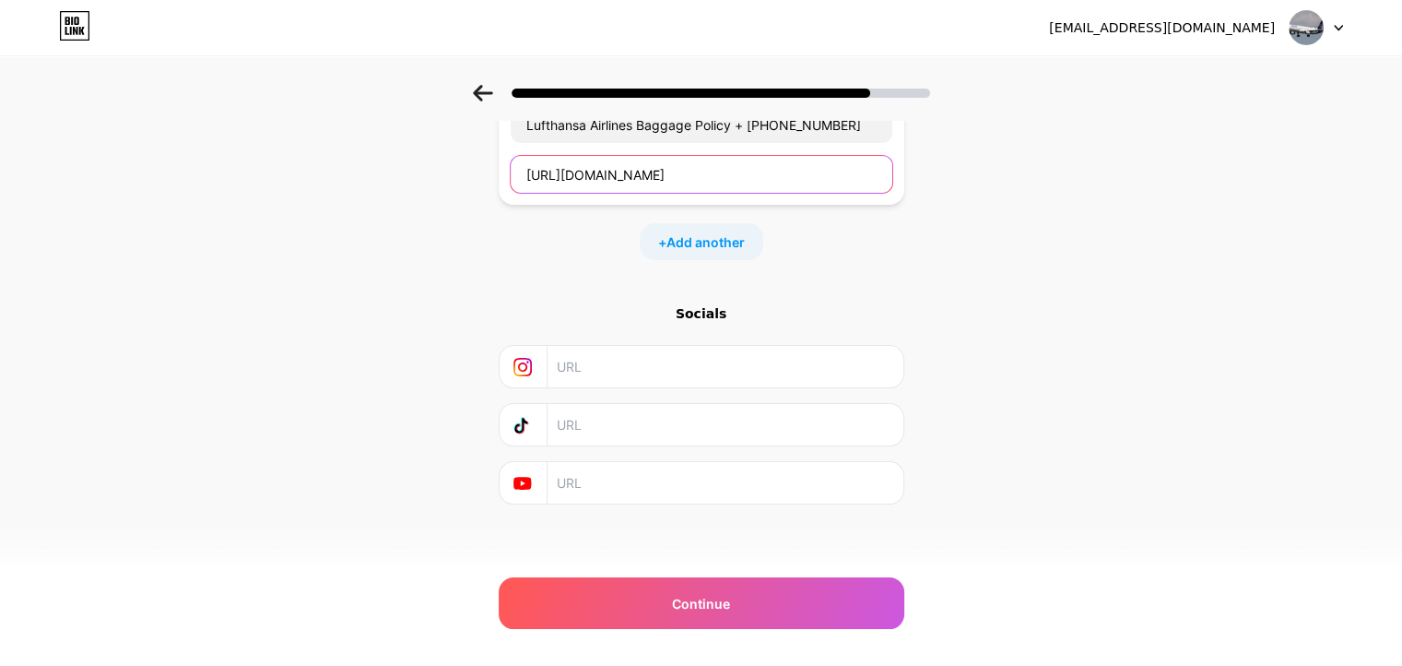
scroll to position [138, 0]
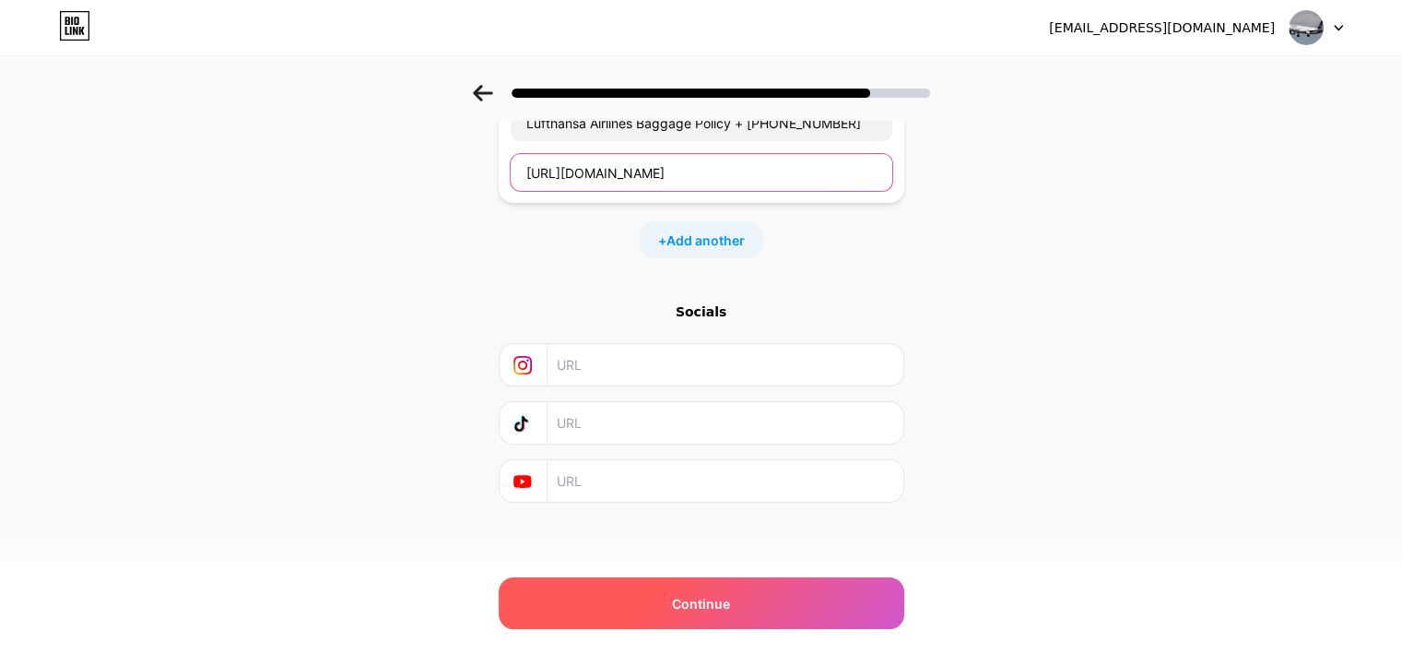
type input "[URL][DOMAIN_NAME]"
click at [744, 612] on div "Continue" at bounding box center [702, 603] width 406 height 52
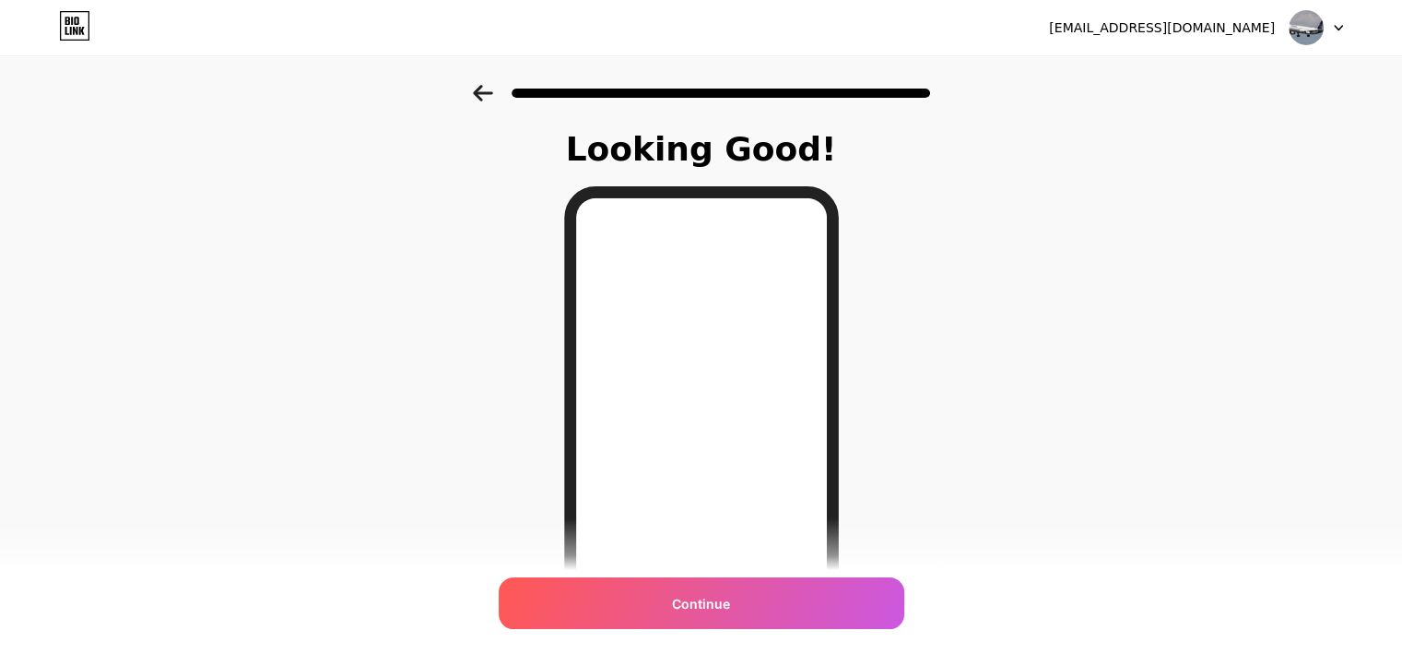
click at [1299, 29] on img at bounding box center [1306, 27] width 35 height 35
click at [1032, 336] on div "Looking Good! Continue" at bounding box center [701, 469] width 1402 height 768
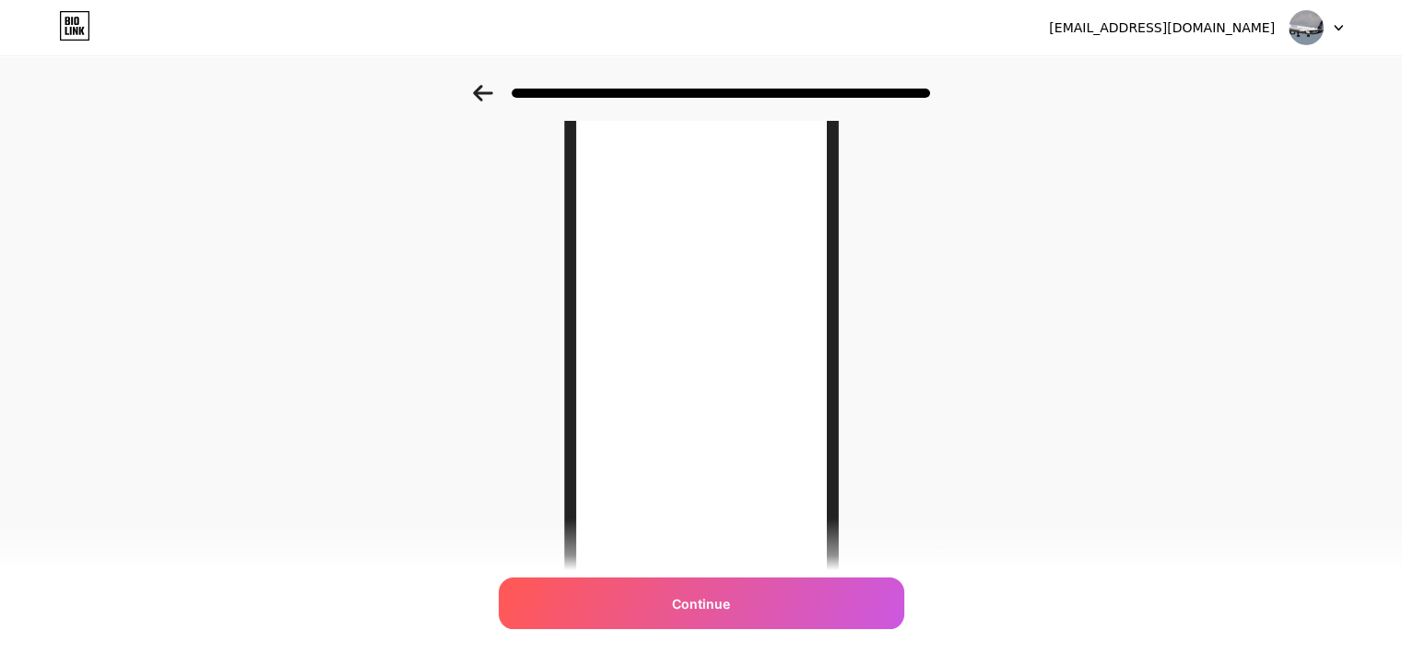
scroll to position [260, 0]
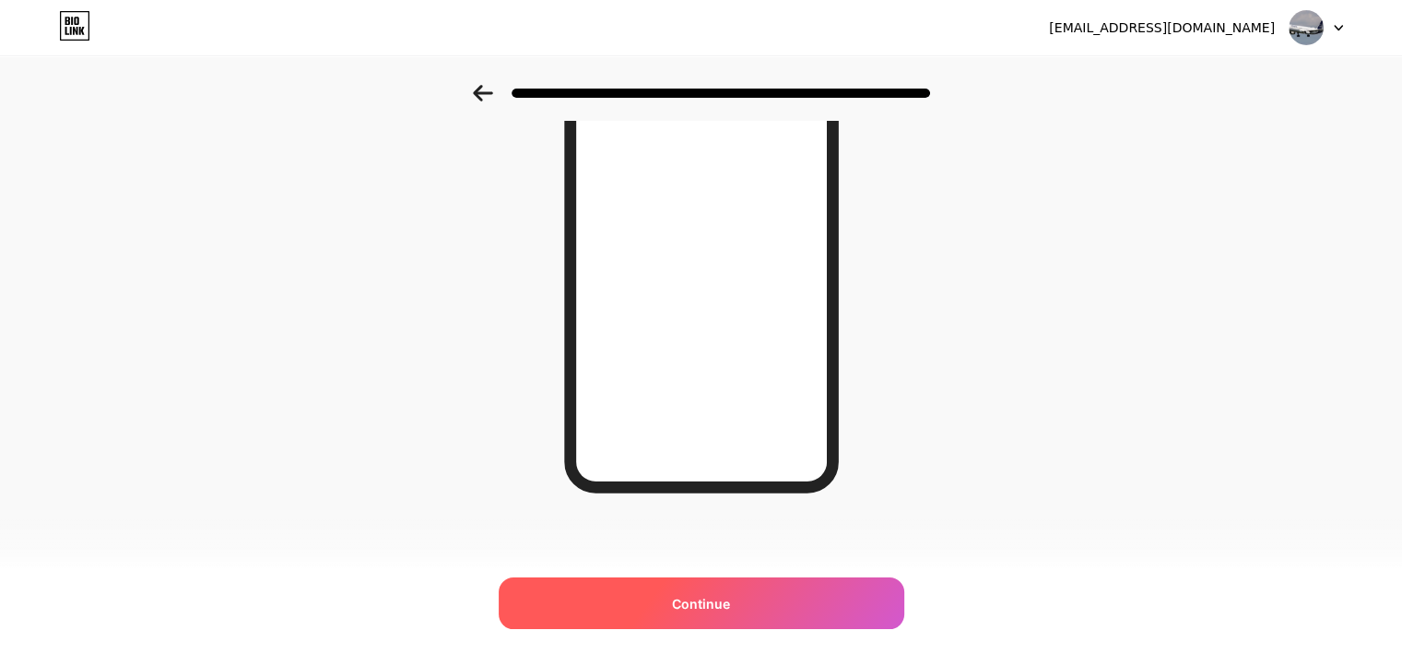
click at [723, 609] on span "Continue" at bounding box center [701, 603] width 58 height 19
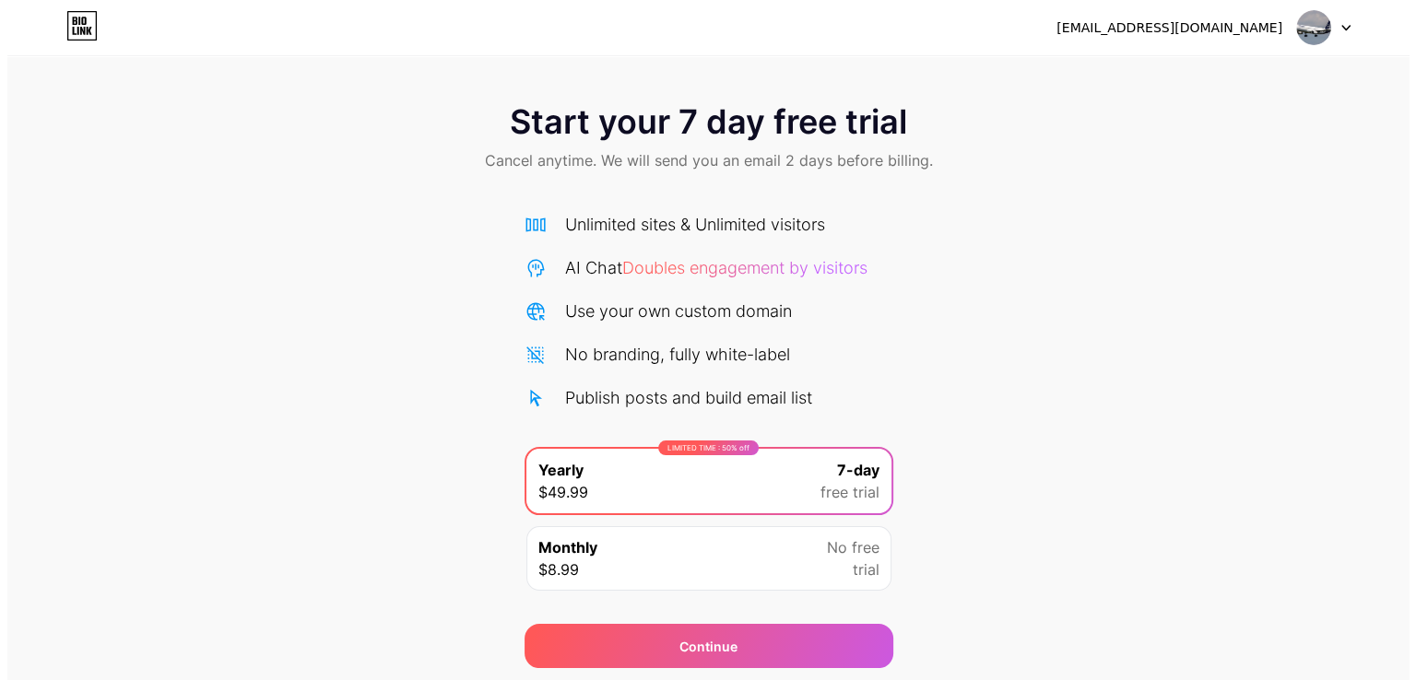
scroll to position [61, 0]
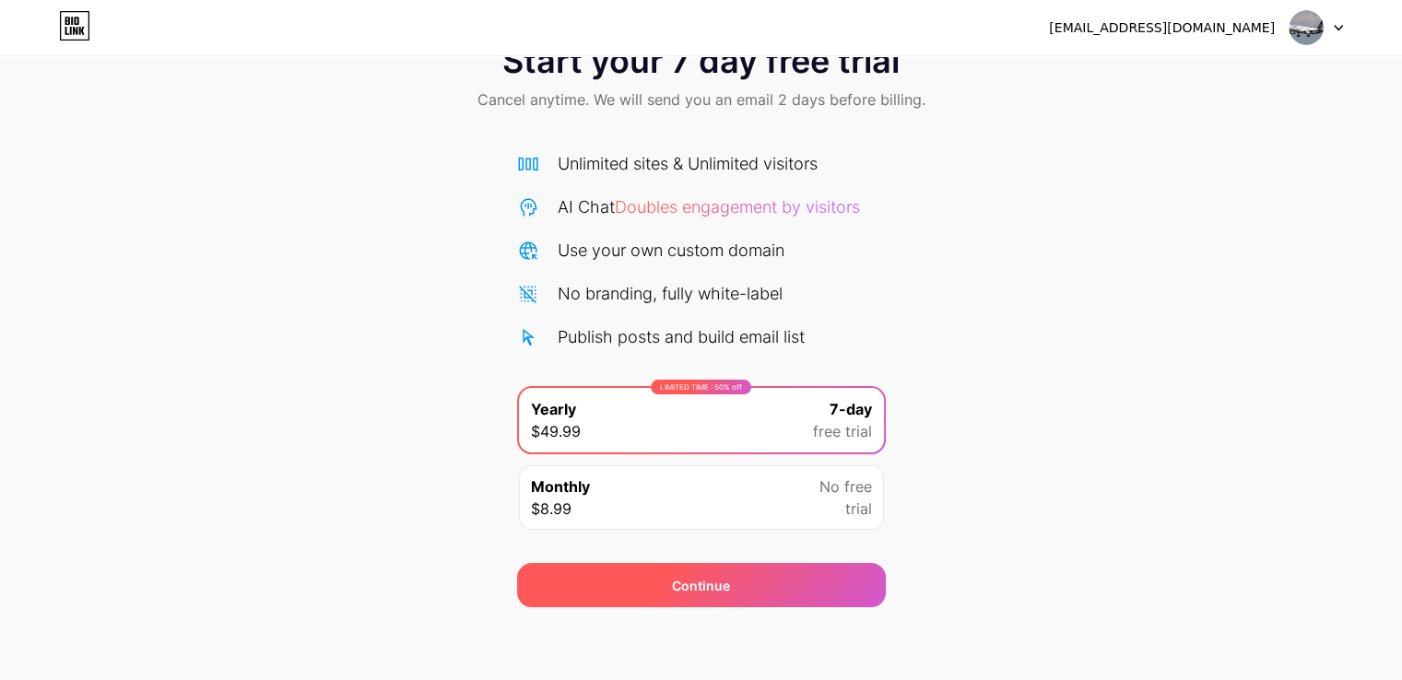
click at [723, 569] on div "Continue" at bounding box center [701, 585] width 369 height 44
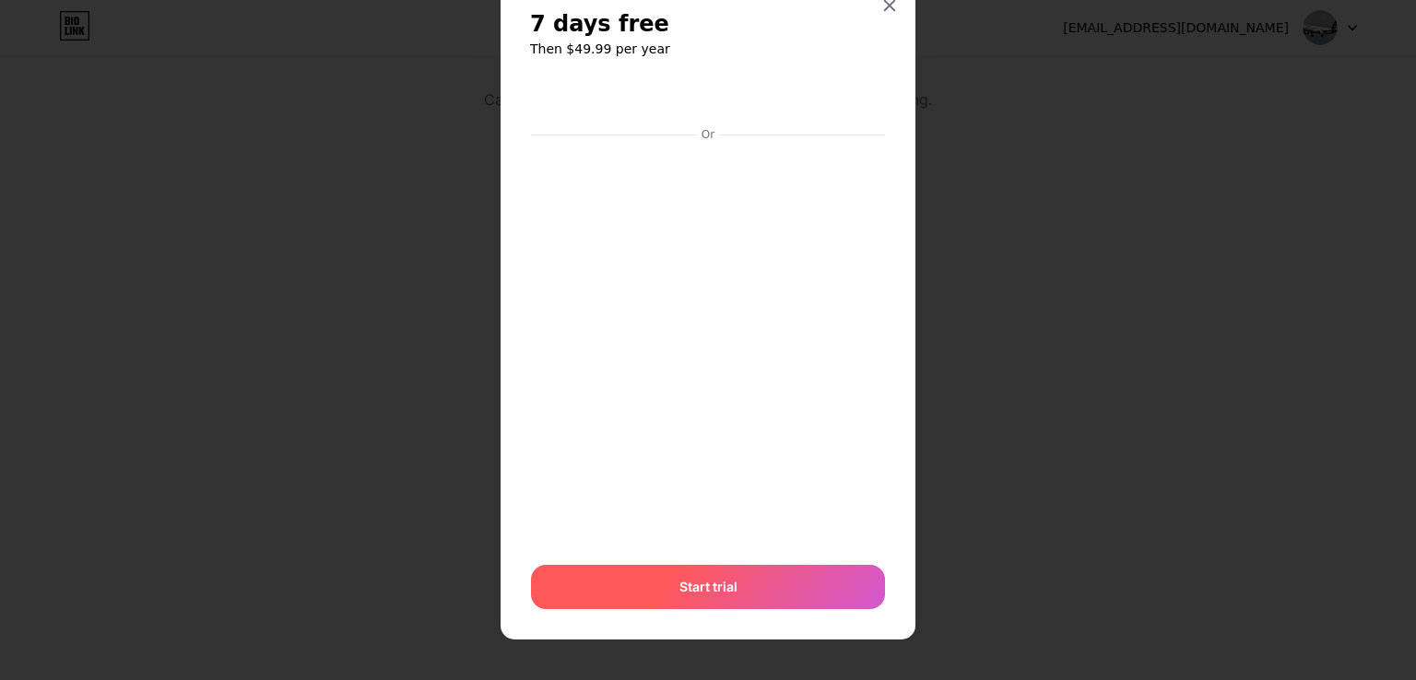
click at [705, 583] on span "Start trial" at bounding box center [708, 586] width 58 height 19
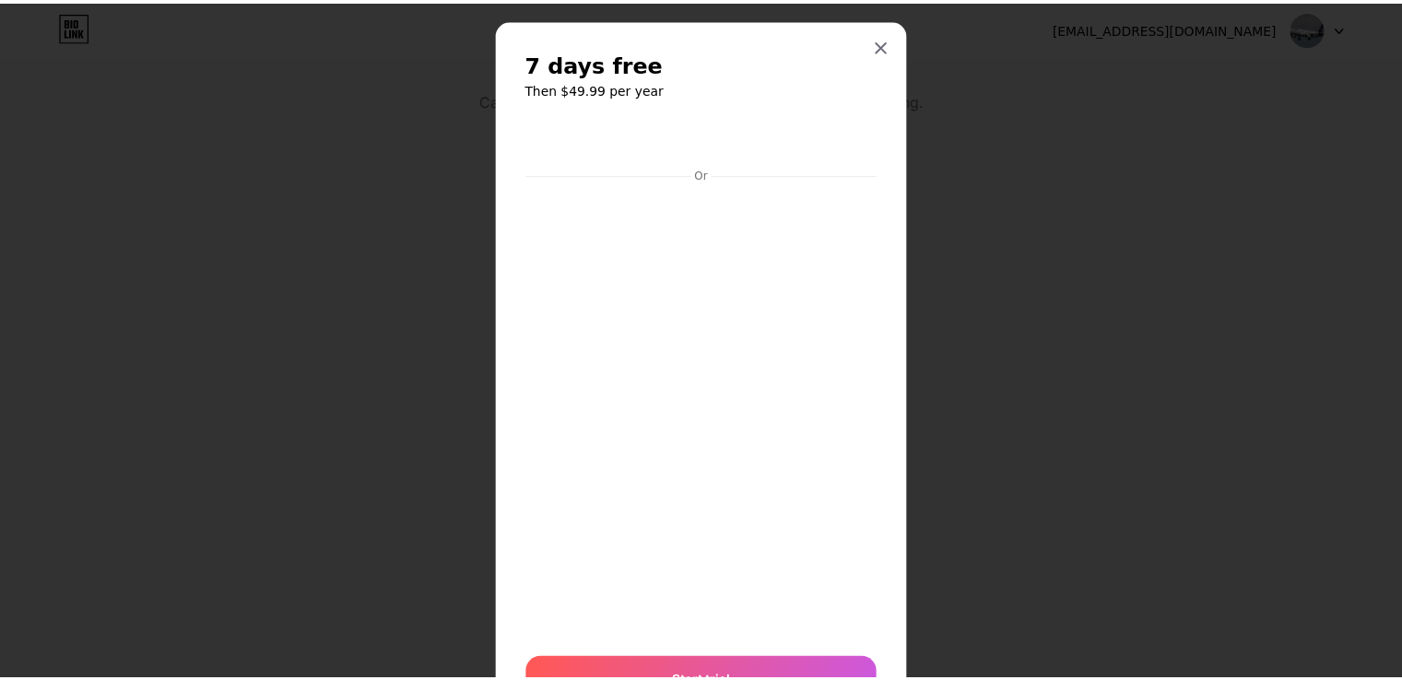
scroll to position [0, 0]
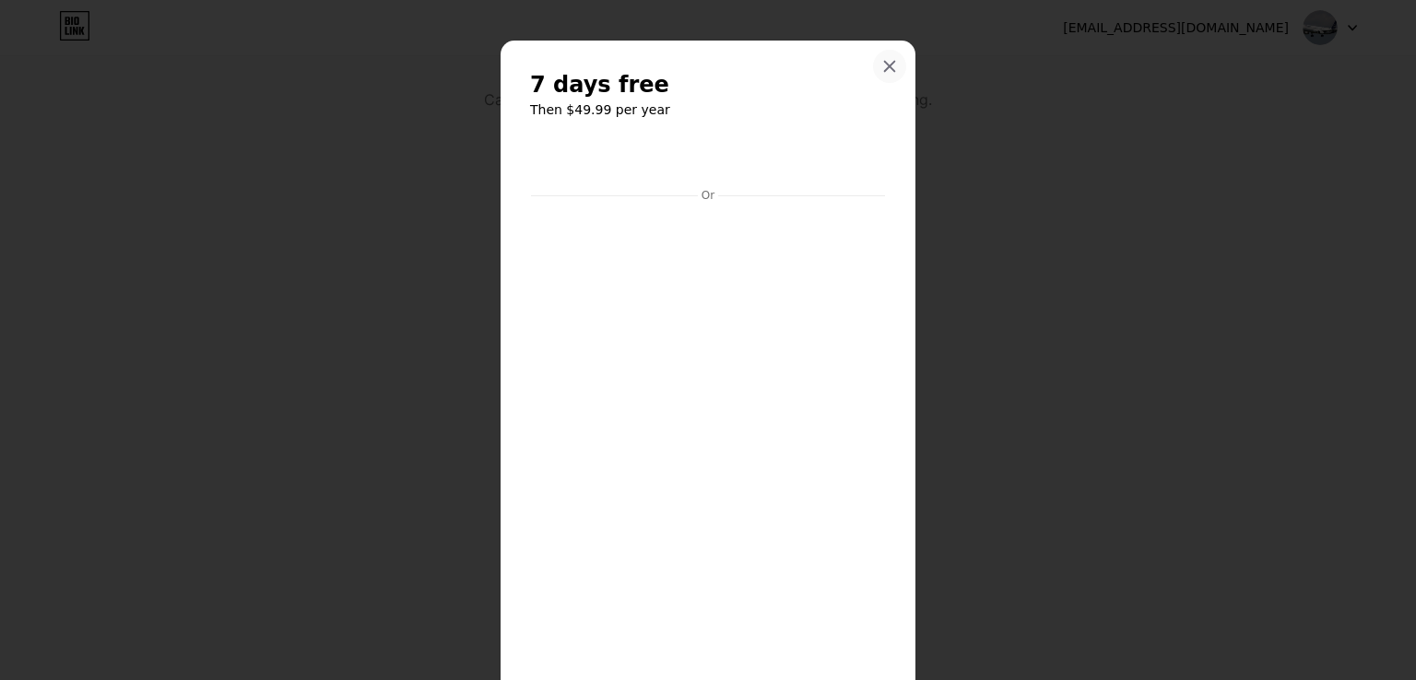
click at [882, 65] on icon at bounding box center [889, 66] width 15 height 15
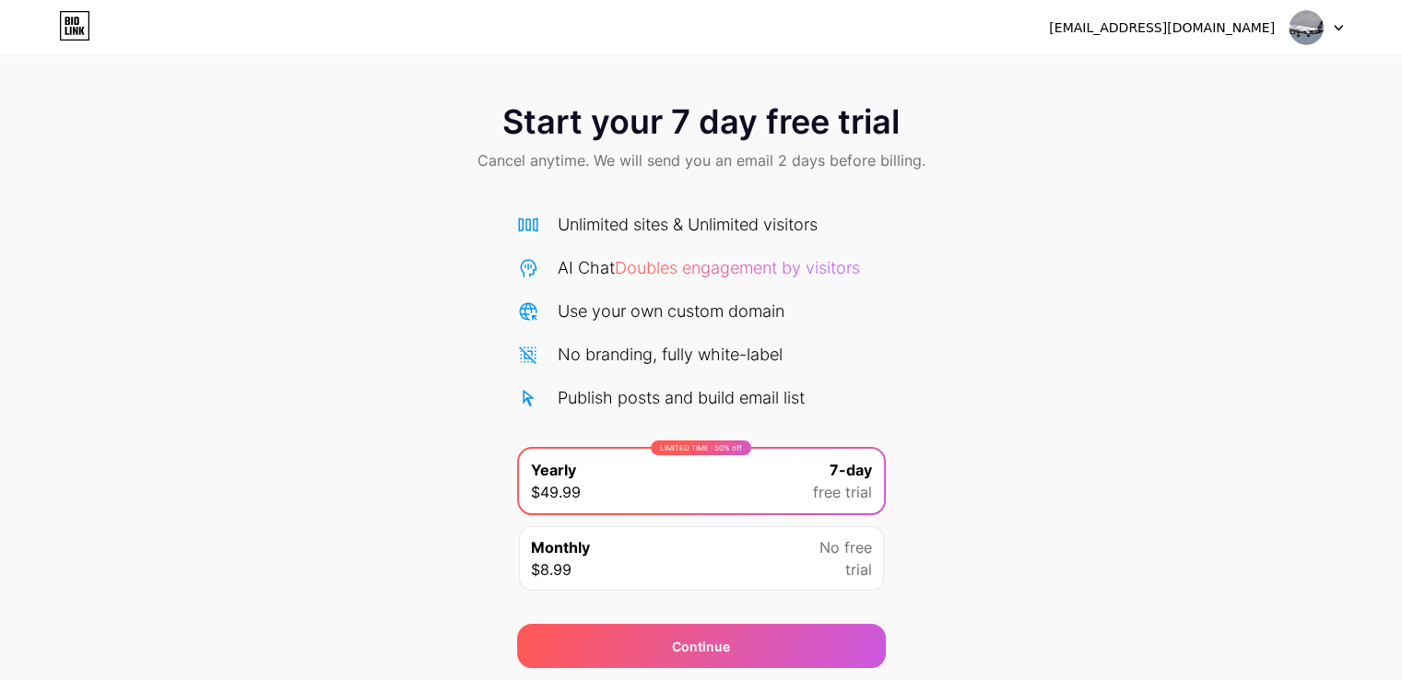
scroll to position [61, 0]
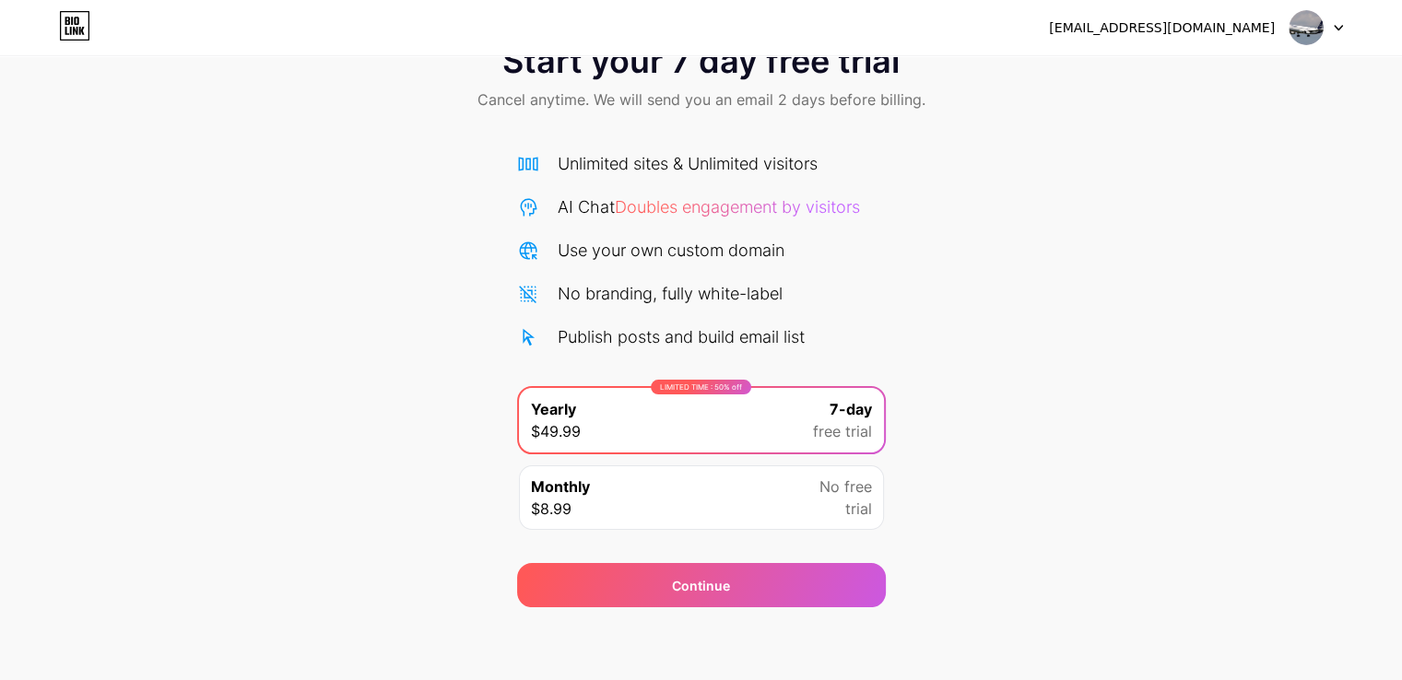
click at [676, 444] on div "LIMITED TIME : 50% off Yearly $49.99 7-day free trial" at bounding box center [701, 420] width 365 height 65
click at [651, 525] on div "Monthly $8.99 No free trial" at bounding box center [701, 497] width 365 height 65
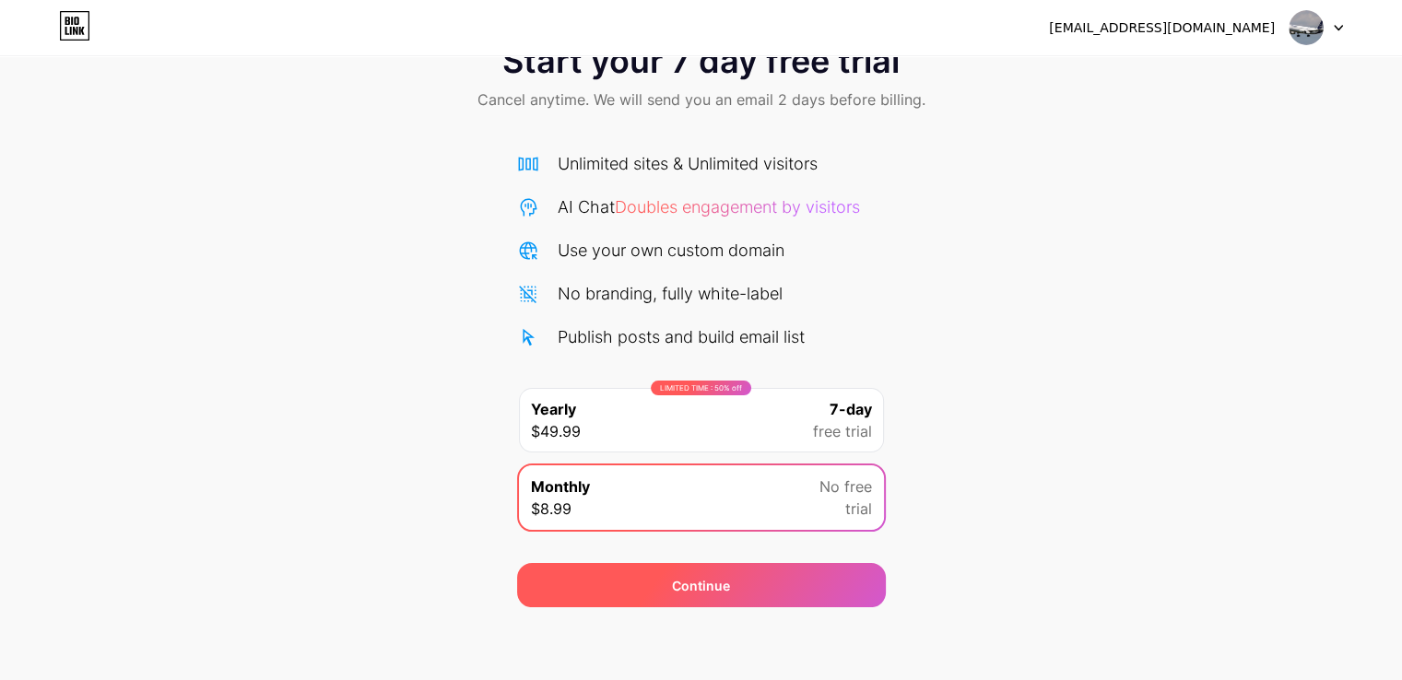
click at [684, 602] on div "Continue" at bounding box center [701, 585] width 369 height 44
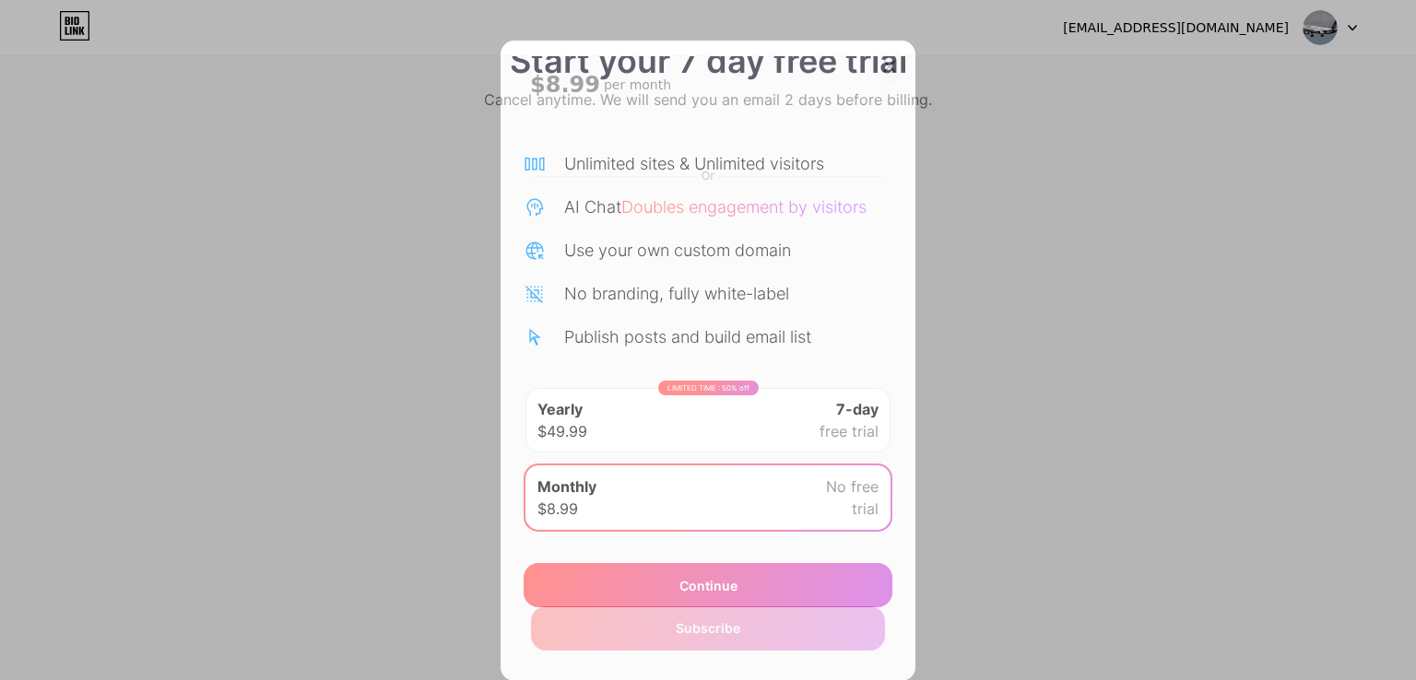
click at [874, 56] on div at bounding box center [889, 66] width 33 height 33
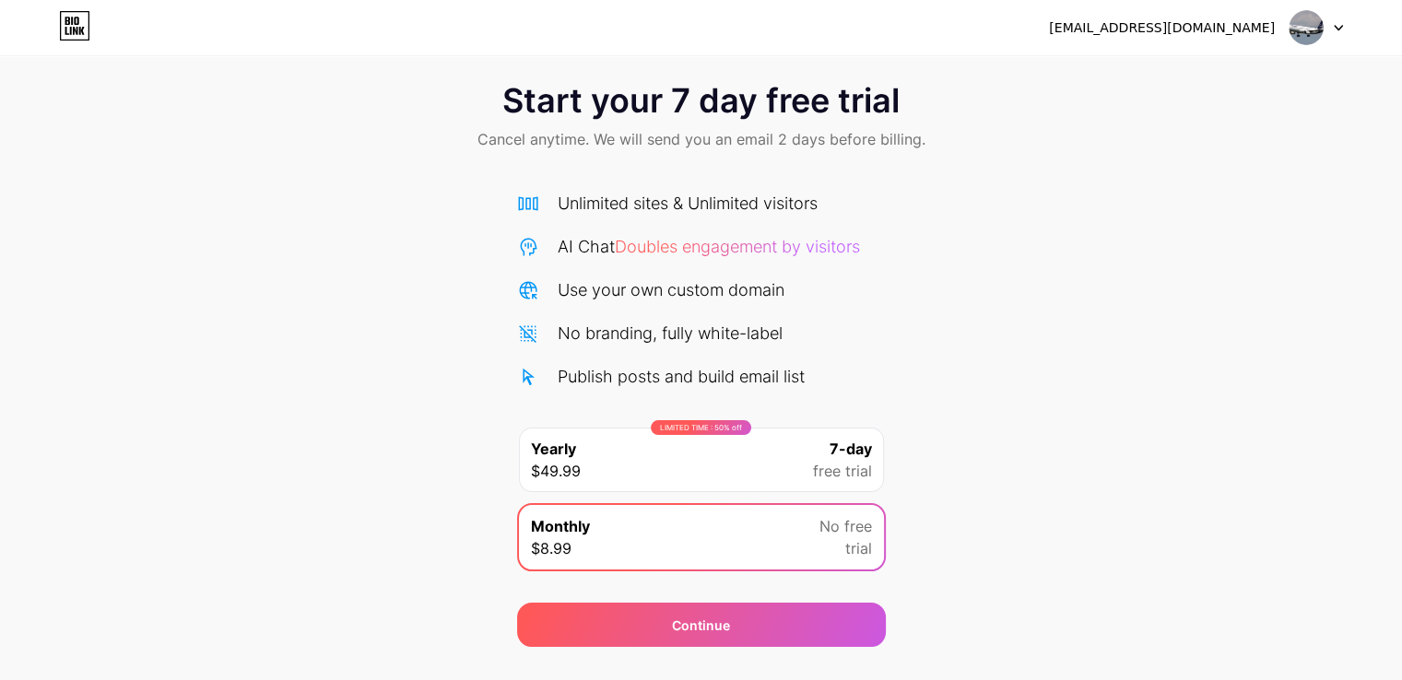
scroll to position [0, 0]
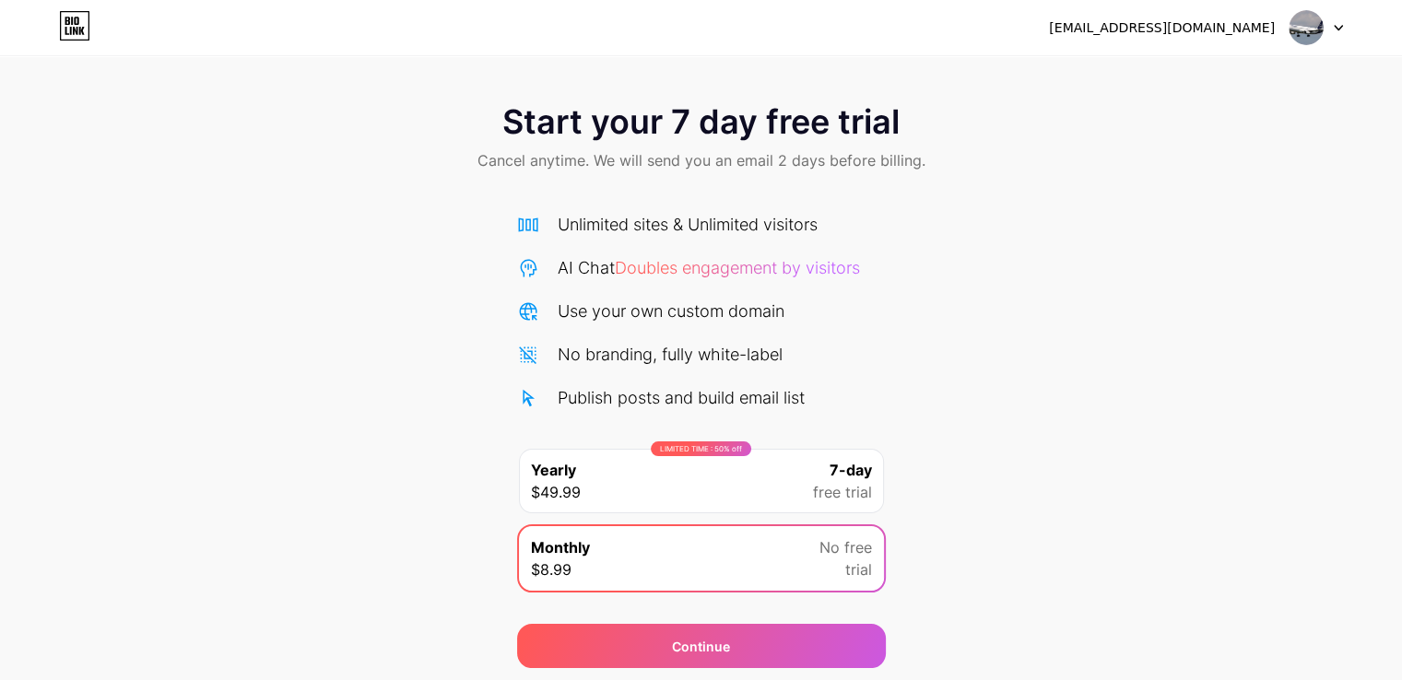
click at [1330, 7] on div "[EMAIL_ADDRESS][DOMAIN_NAME] Logout" at bounding box center [701, 27] width 1402 height 55
click at [1305, 34] on img at bounding box center [1306, 27] width 35 height 35
click at [1200, 30] on div "[EMAIL_ADDRESS][DOMAIN_NAME]" at bounding box center [1162, 27] width 226 height 19
click at [1333, 18] on div at bounding box center [1316, 27] width 53 height 33
